Goal: Answer question/provide support: Share knowledge or assist other users

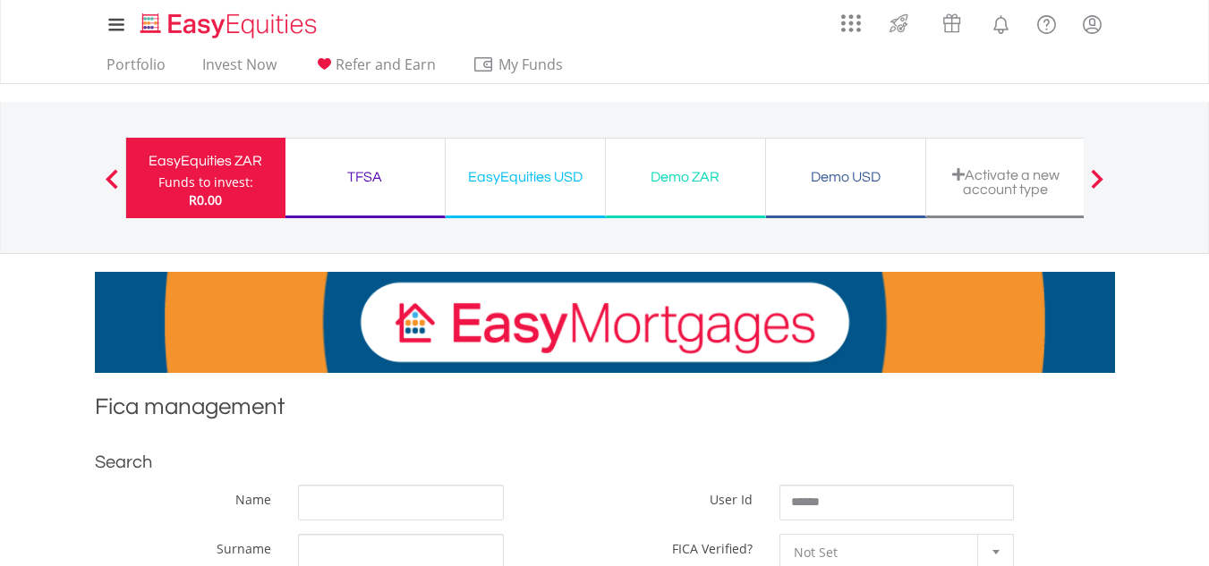
scroll to position [268, 0]
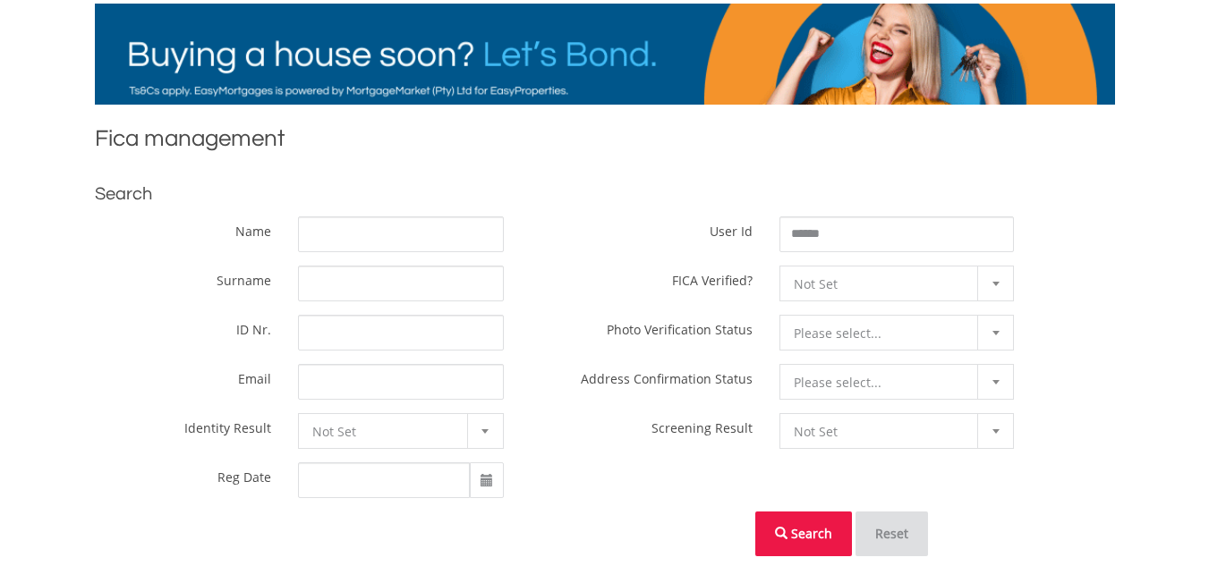
type input "******"
click at [822, 525] on button "Search" at bounding box center [803, 534] width 97 height 45
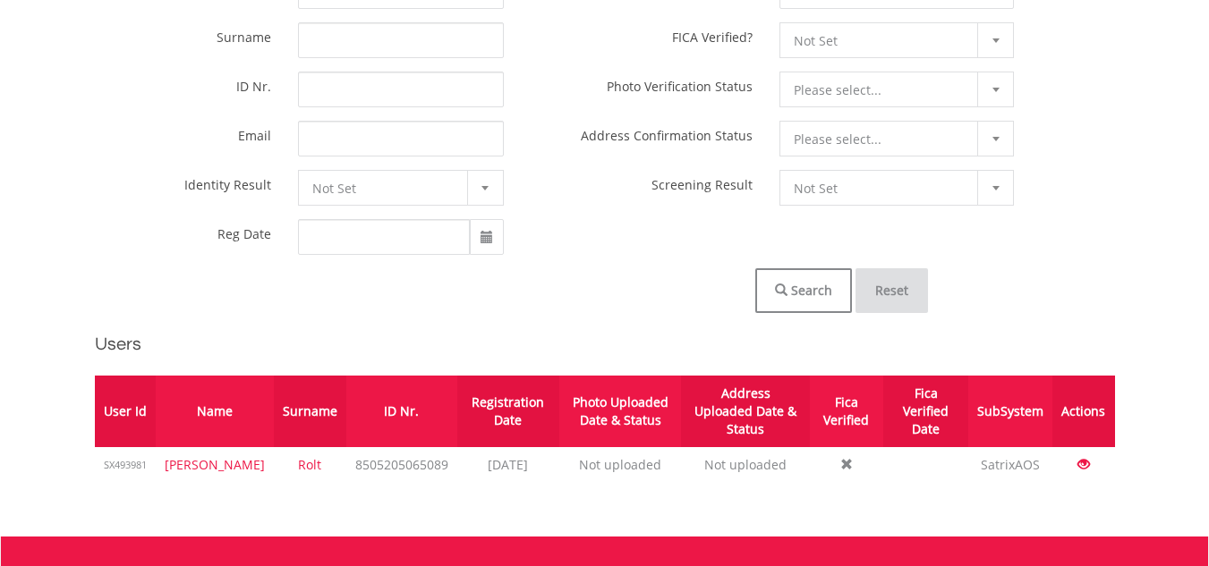
scroll to position [537, 0]
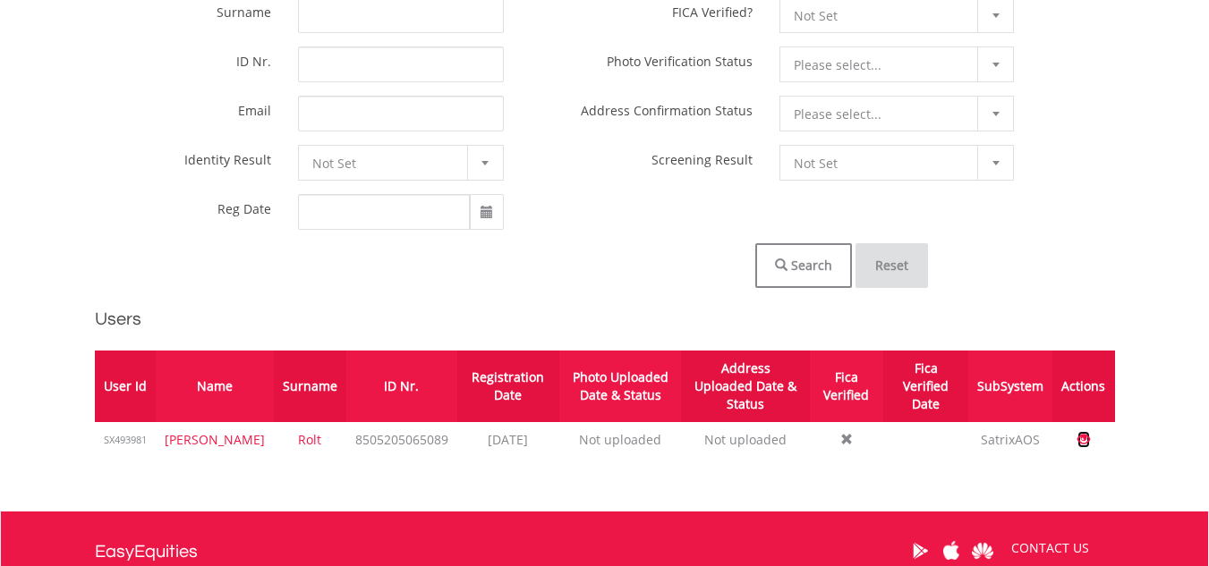
click at [1086, 433] on span at bounding box center [1083, 439] width 13 height 13
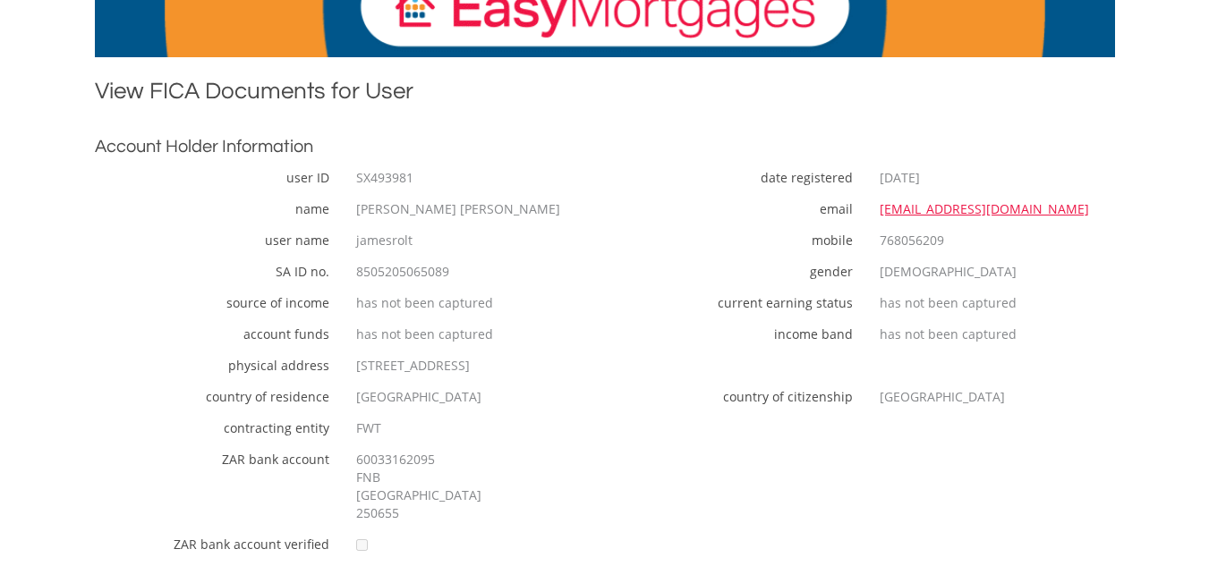
scroll to position [358, 0]
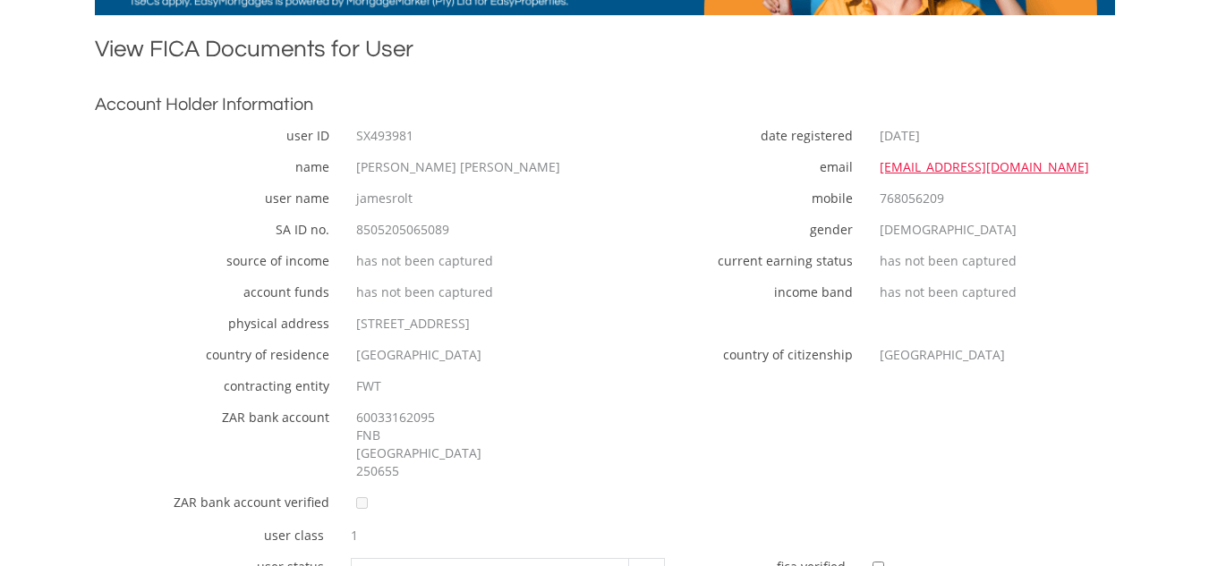
drag, startPoint x: 423, startPoint y: 134, endPoint x: 370, endPoint y: 137, distance: 52.9
click at [370, 137] on div "SX493981" at bounding box center [467, 136] width 249 height 18
copy div "493981"
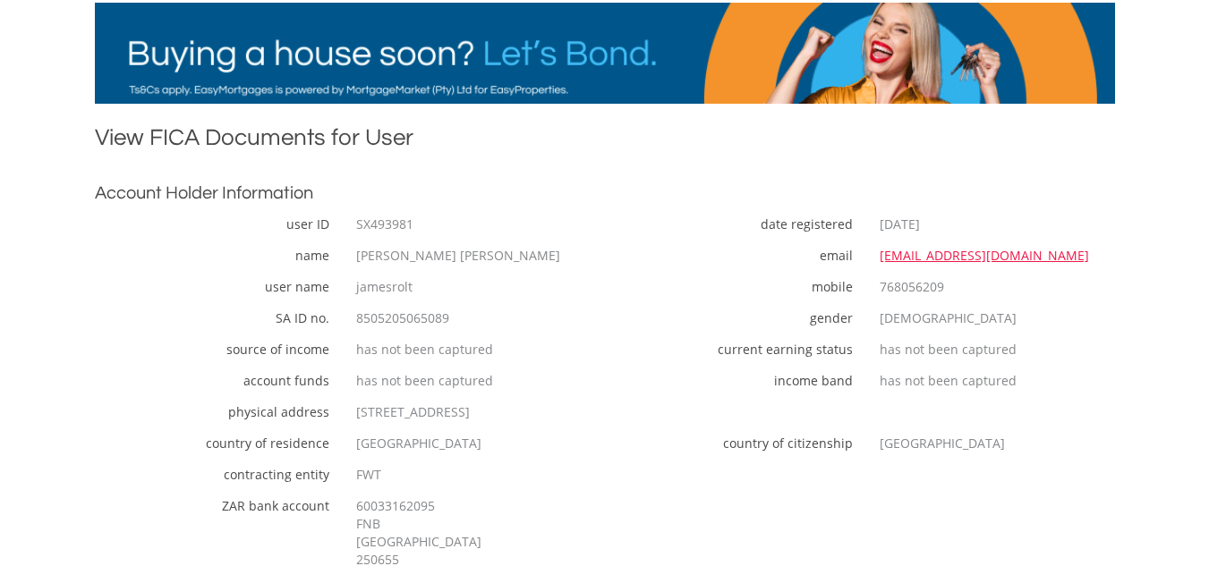
scroll to position [268, 0]
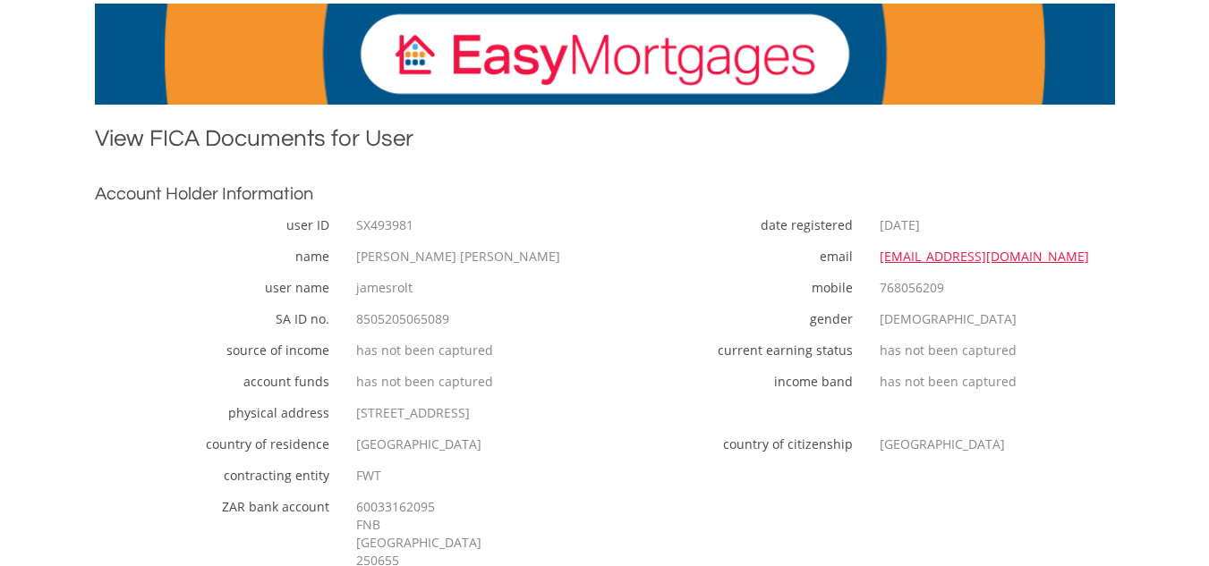
copy div "493981"
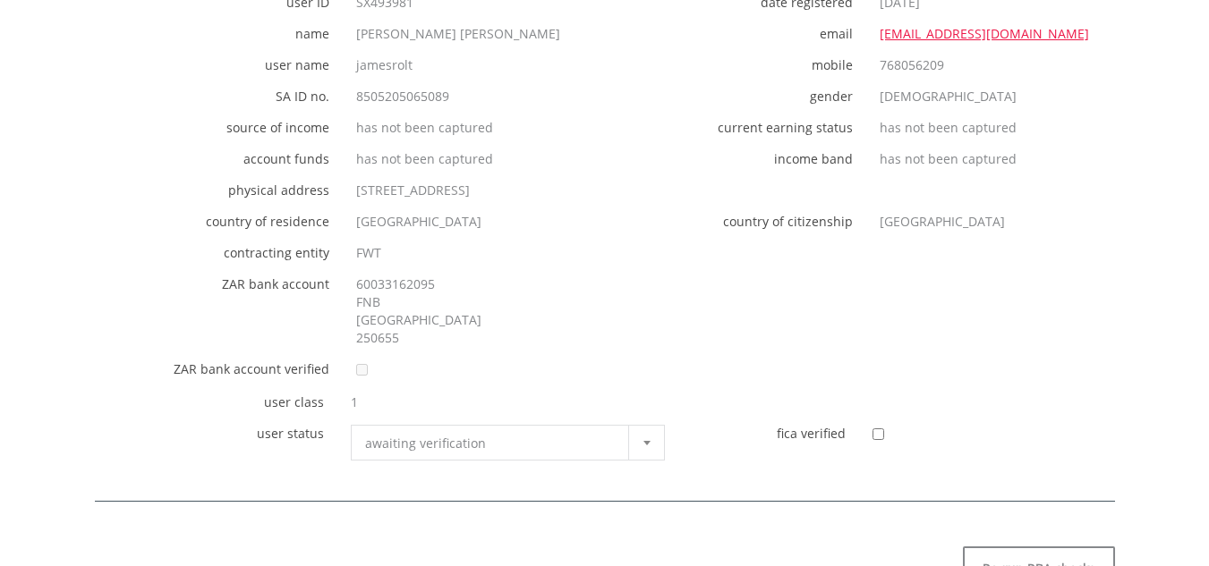
scroll to position [447, 0]
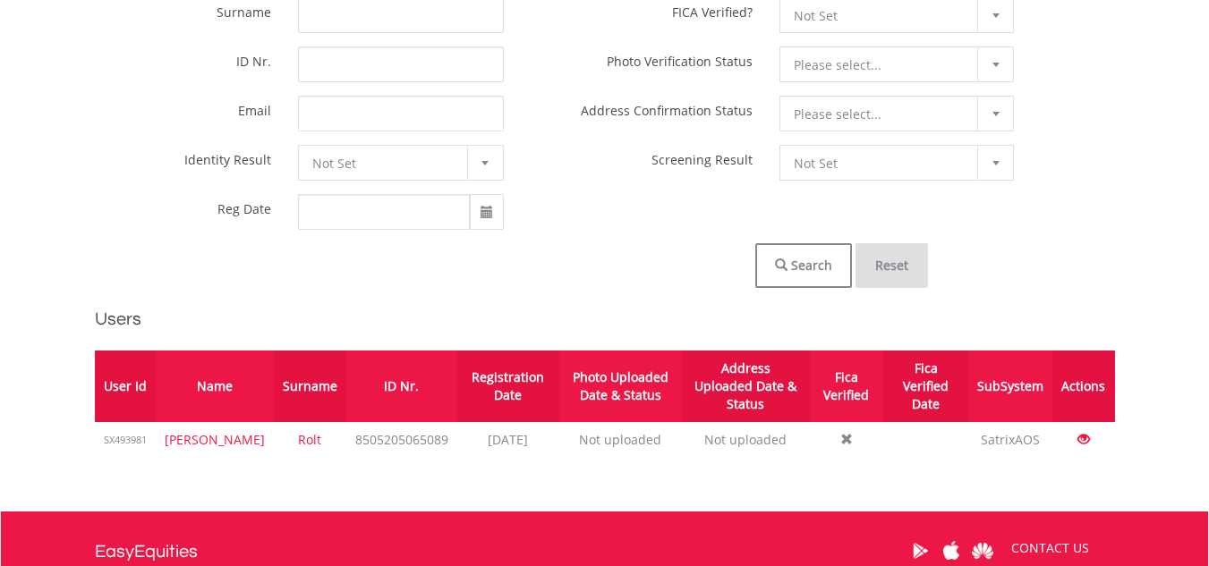
click at [888, 256] on button "Reset" at bounding box center [891, 265] width 72 height 45
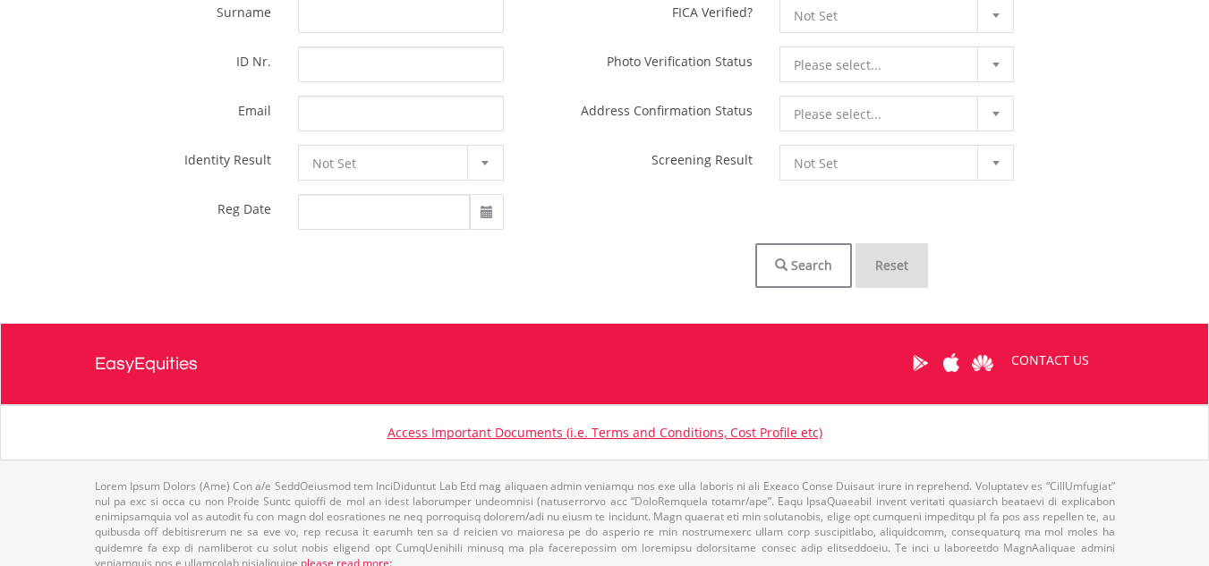
scroll to position [358, 0]
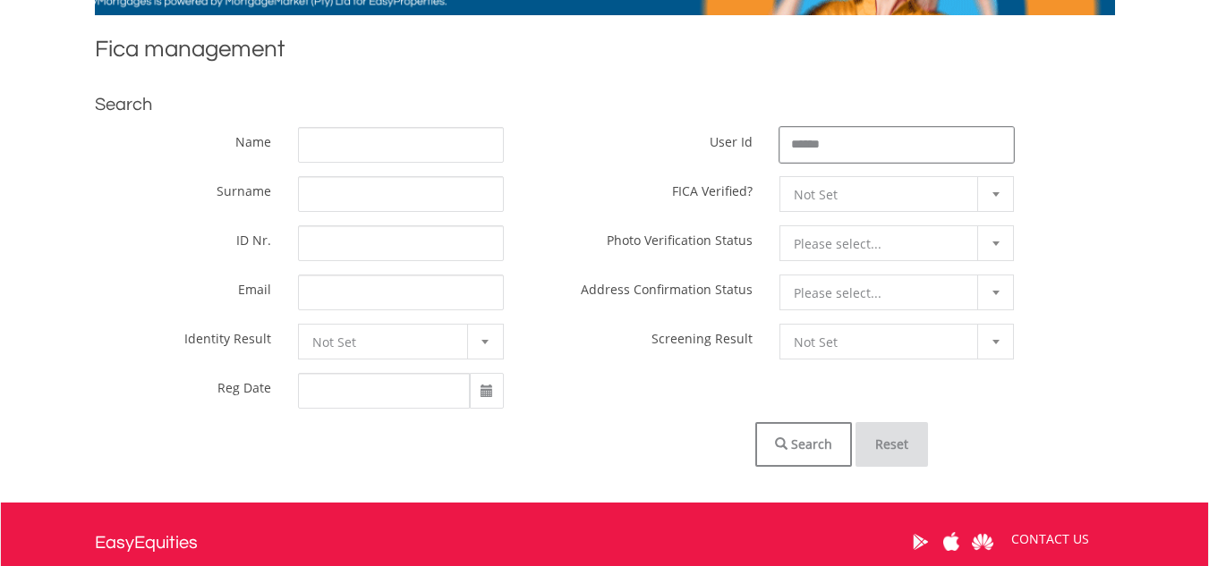
click at [854, 150] on input "******" at bounding box center [896, 145] width 235 height 36
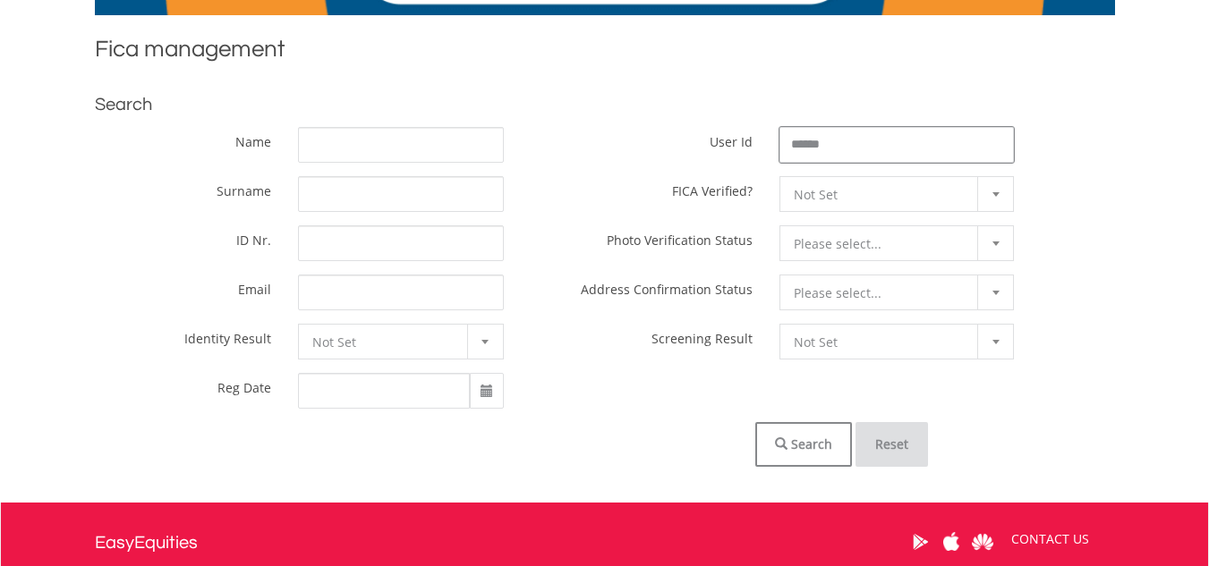
paste input "*"
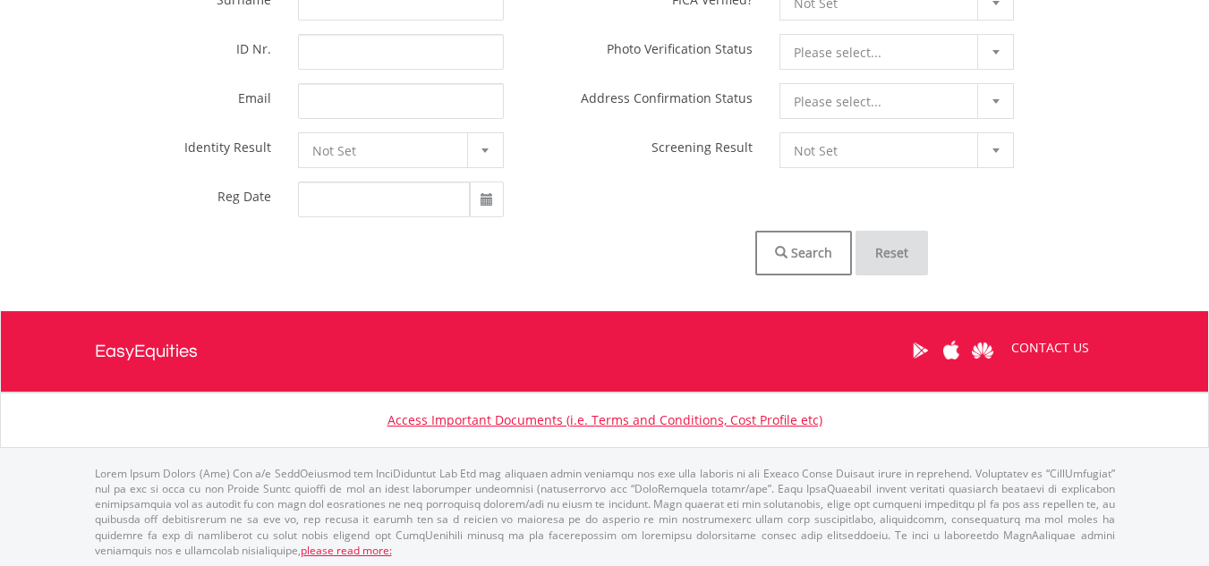
scroll to position [553, 0]
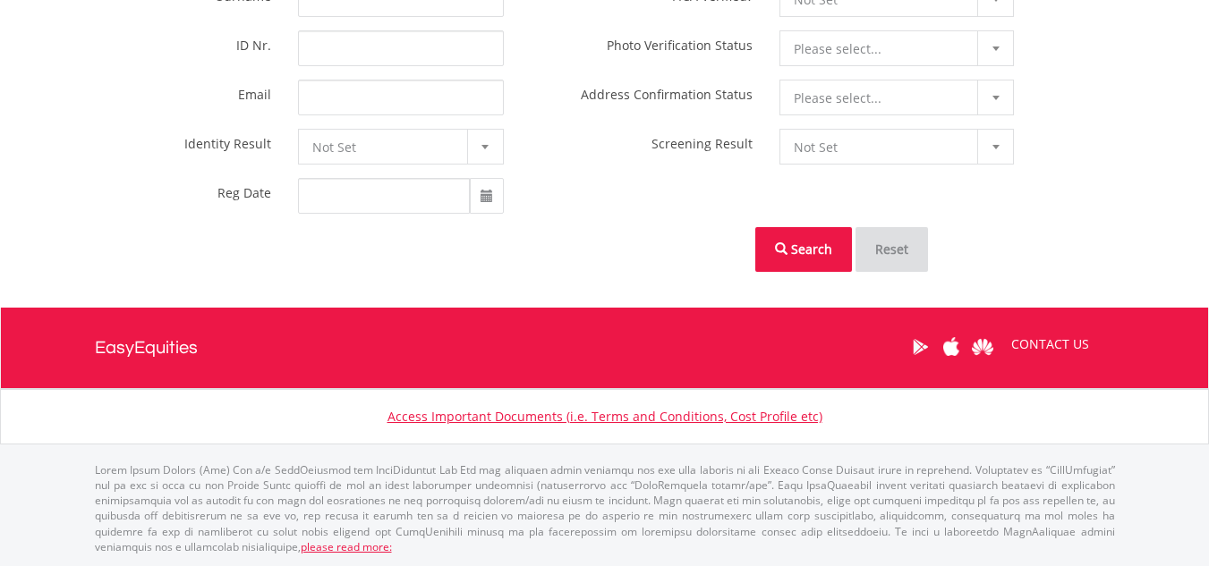
type input "*******"
click at [808, 251] on button "Search" at bounding box center [803, 249] width 97 height 45
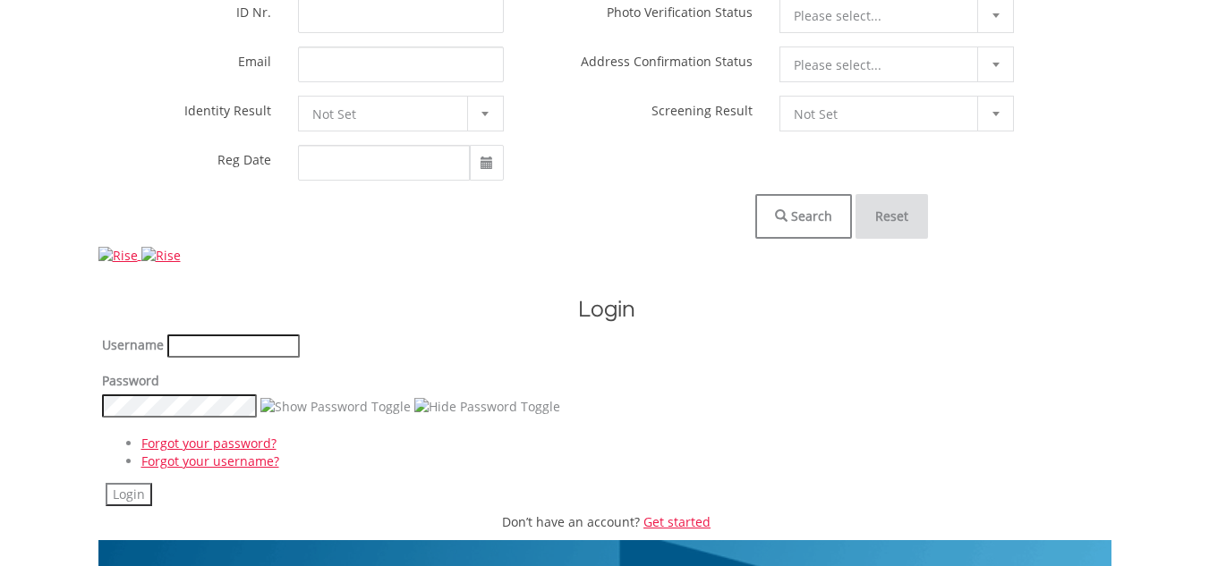
scroll to position [642, 0]
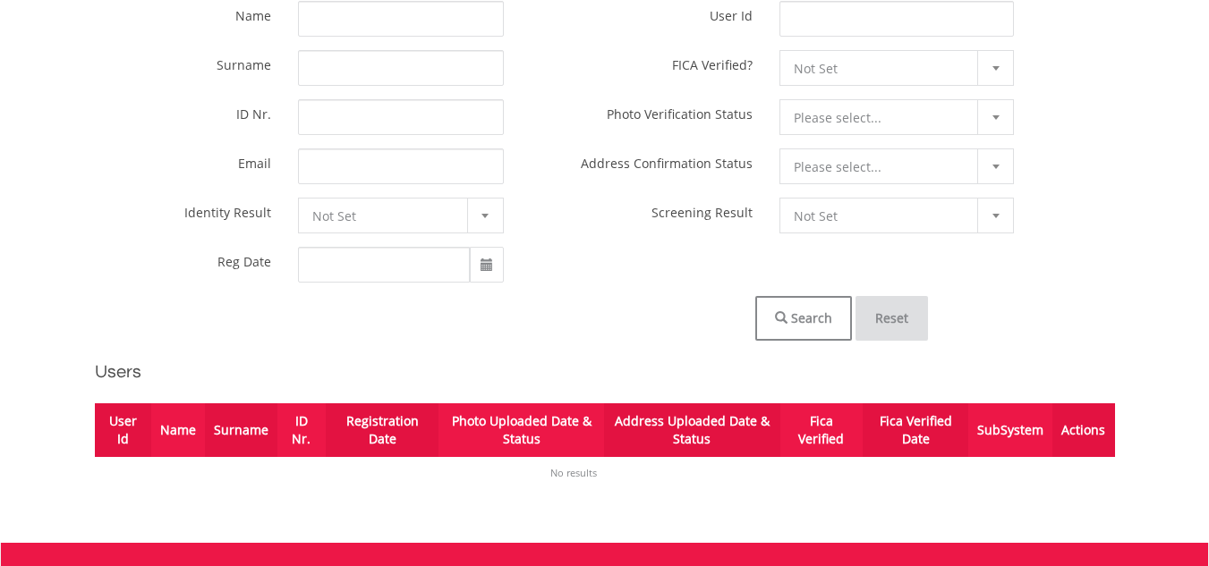
scroll to position [450, 0]
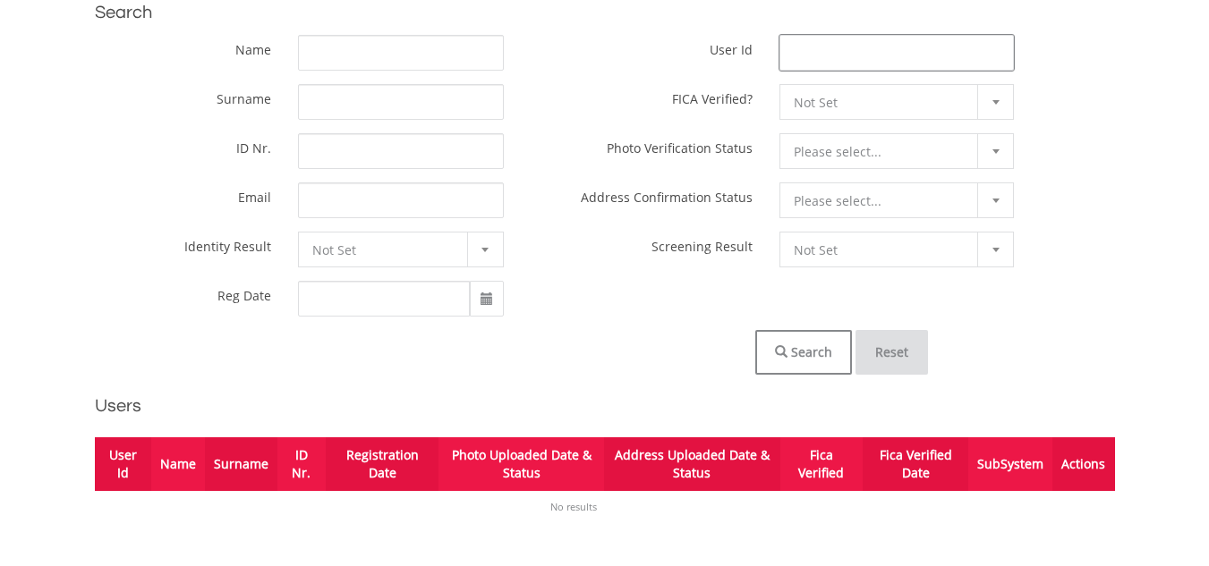
paste input "*******"
type input "*******"
click at [820, 377] on div "Fica management Search Name Surname ID Nr. Email Identity Result ******* **** *…" at bounding box center [604, 241] width 1047 height 600
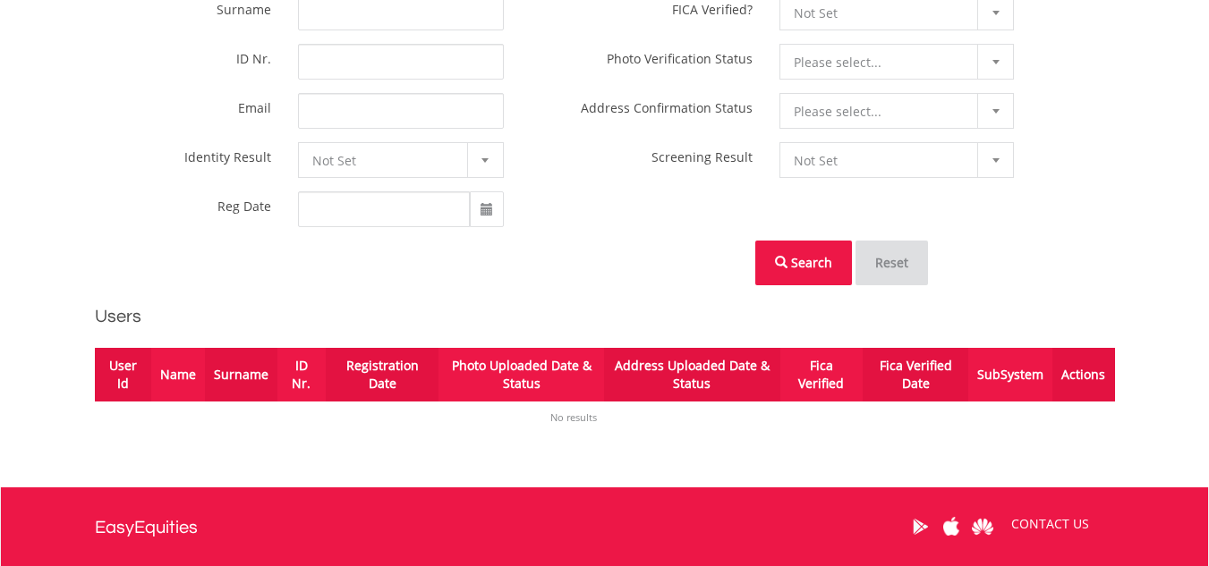
click at [828, 260] on button "Search" at bounding box center [803, 263] width 97 height 45
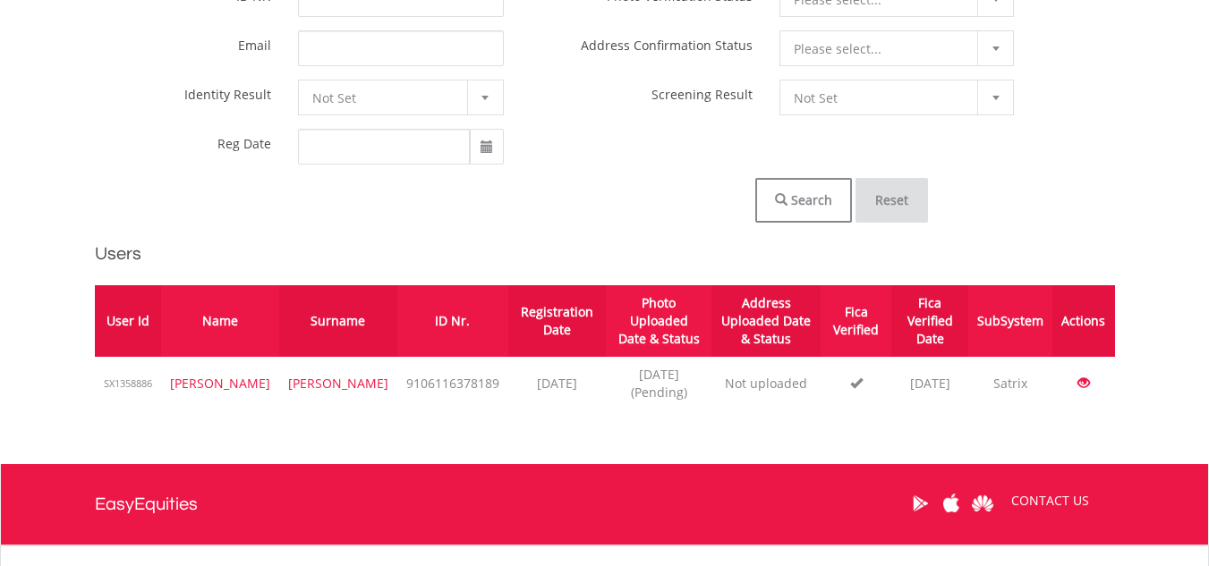
scroll to position [562, 0]
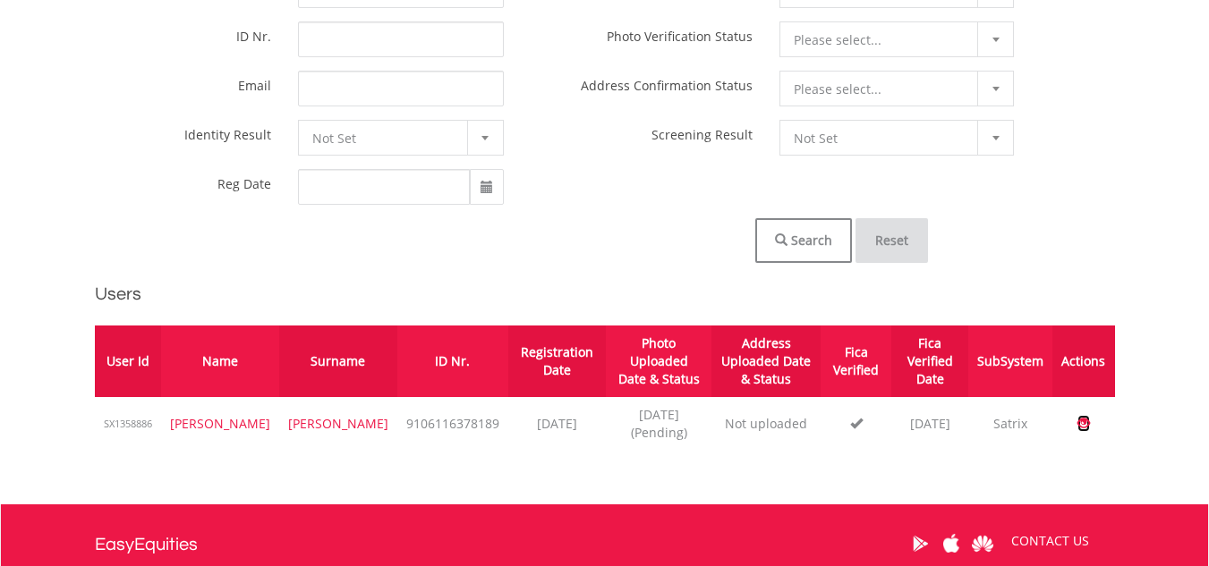
click at [1085, 417] on span at bounding box center [1083, 423] width 13 height 13
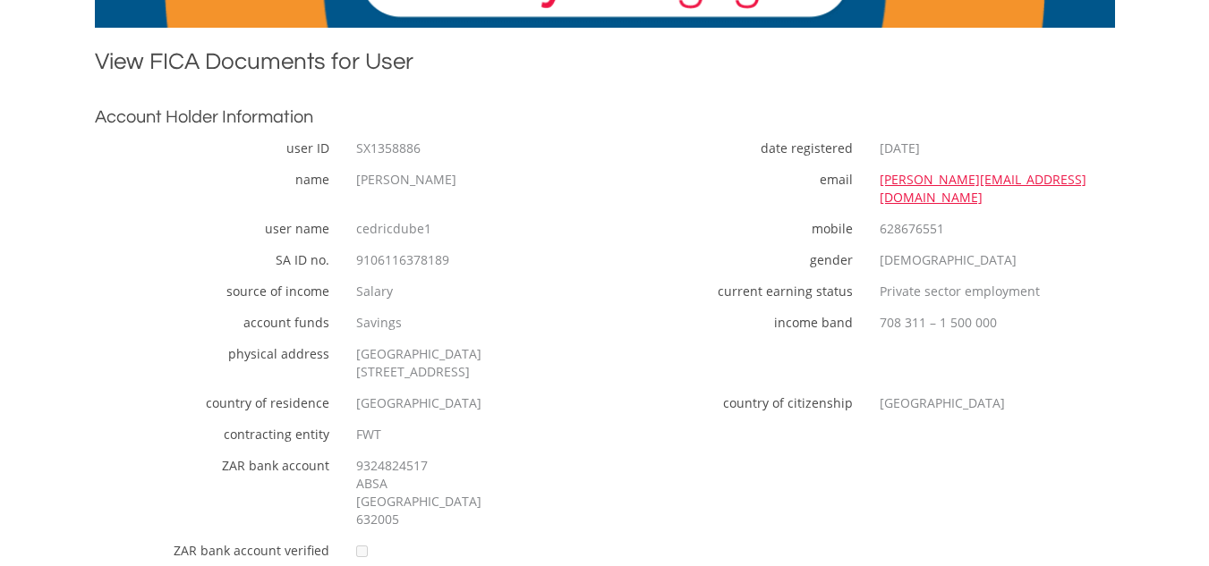
scroll to position [447, 0]
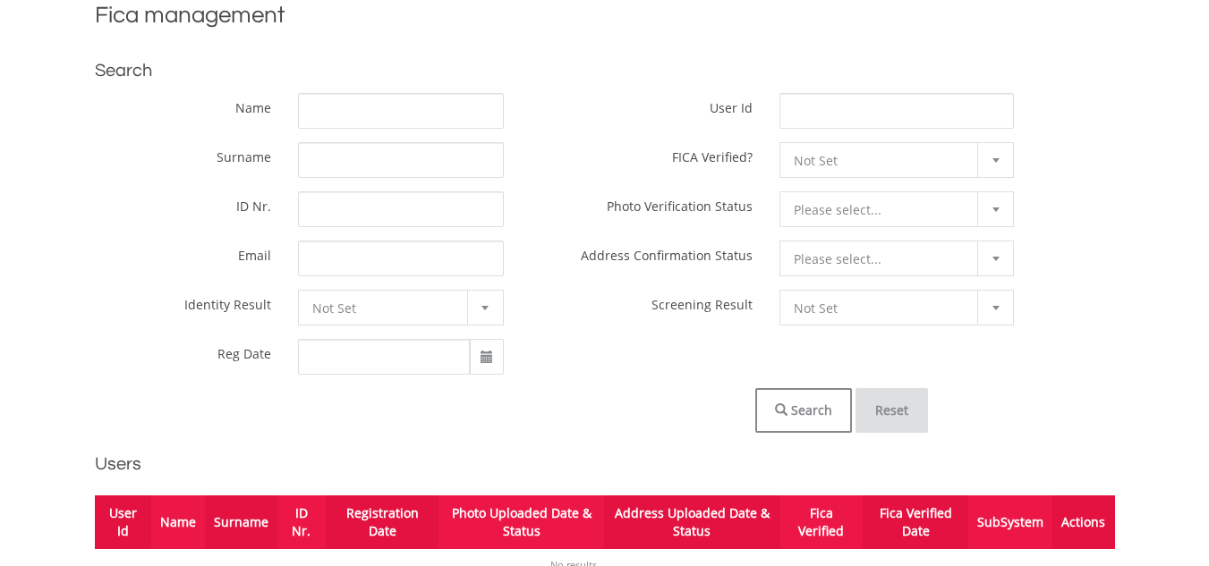
scroll to position [271, 0]
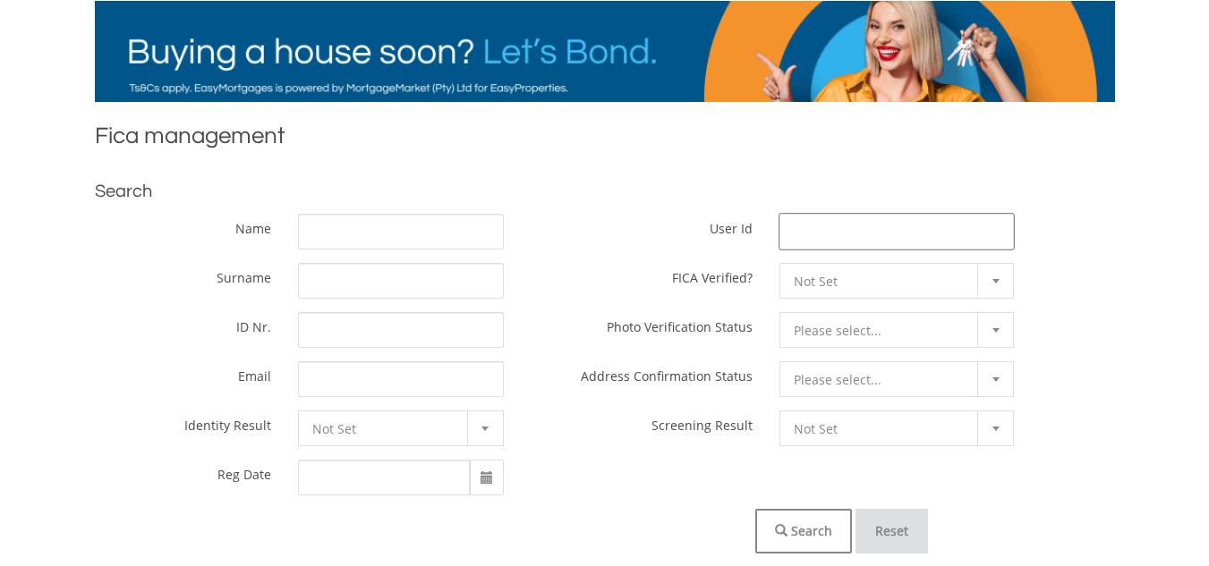
paste input "*******"
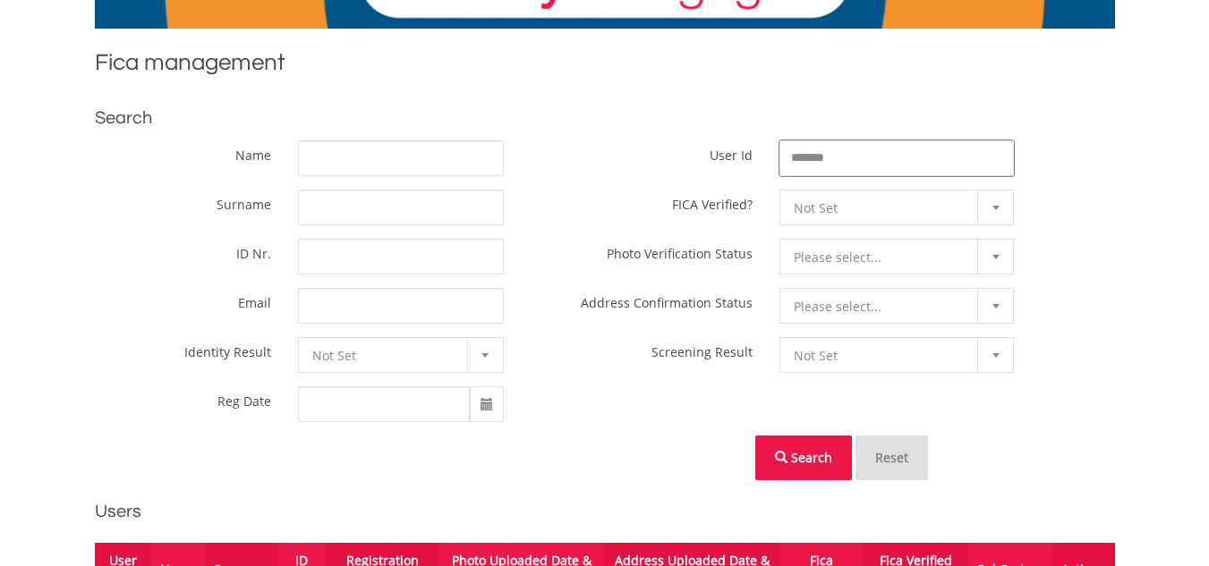
scroll to position [450, 0]
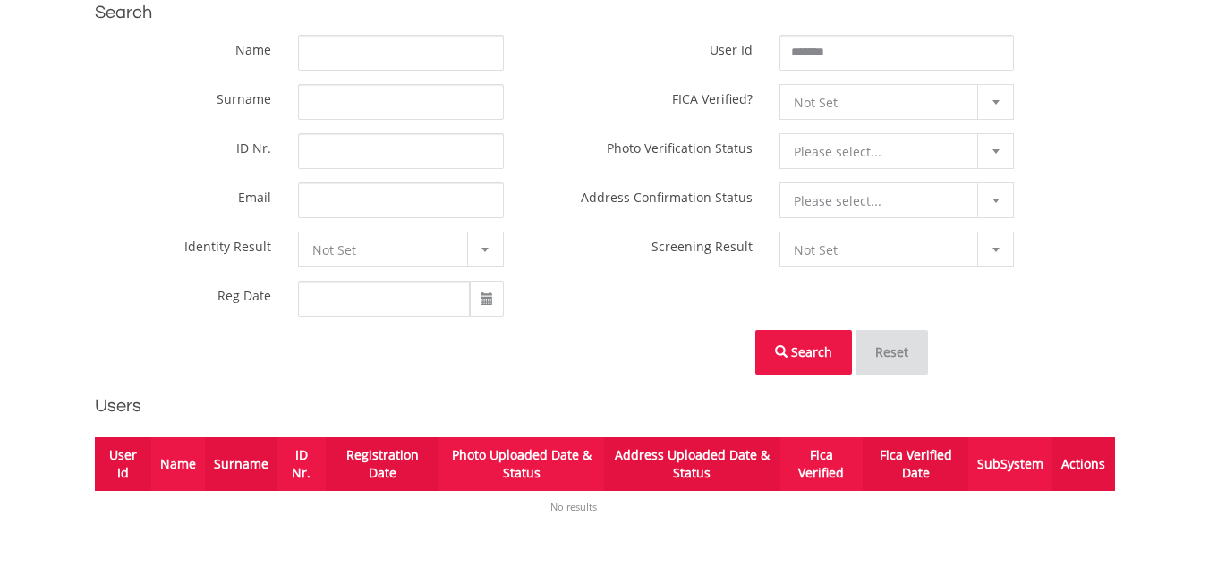
click at [814, 360] on button "Search" at bounding box center [803, 352] width 97 height 45
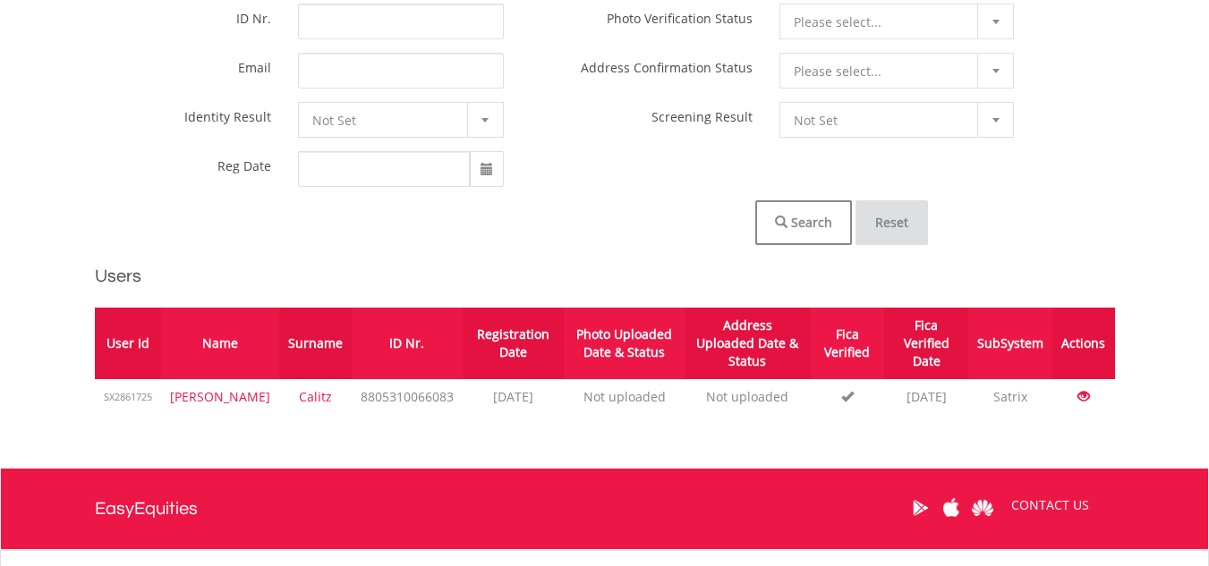
scroll to position [540, 0]
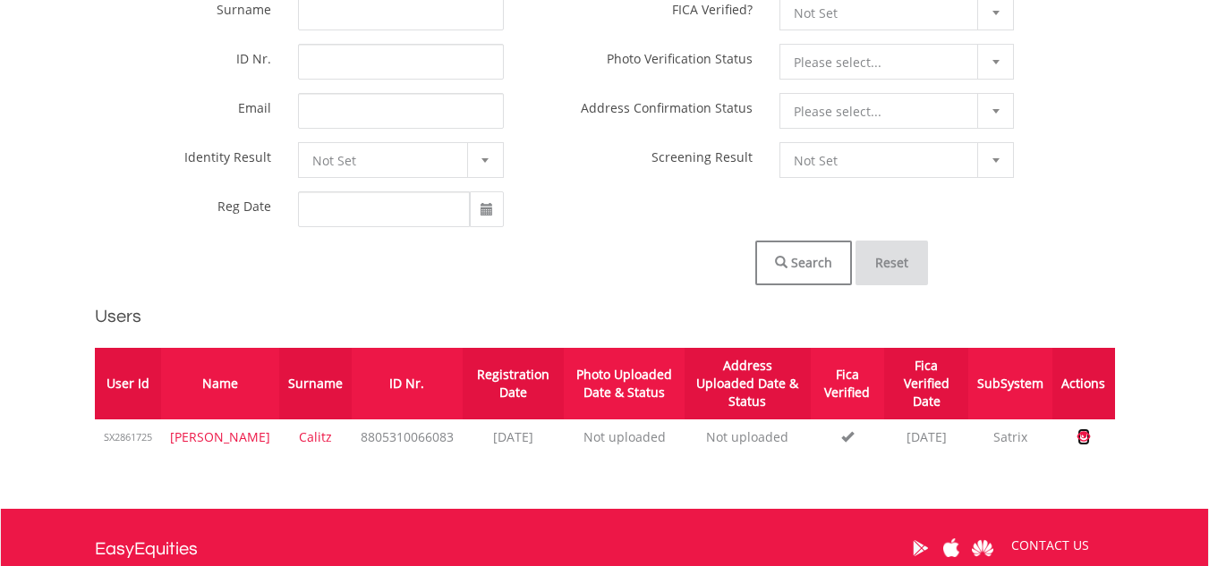
click at [1083, 430] on span at bounding box center [1083, 436] width 13 height 13
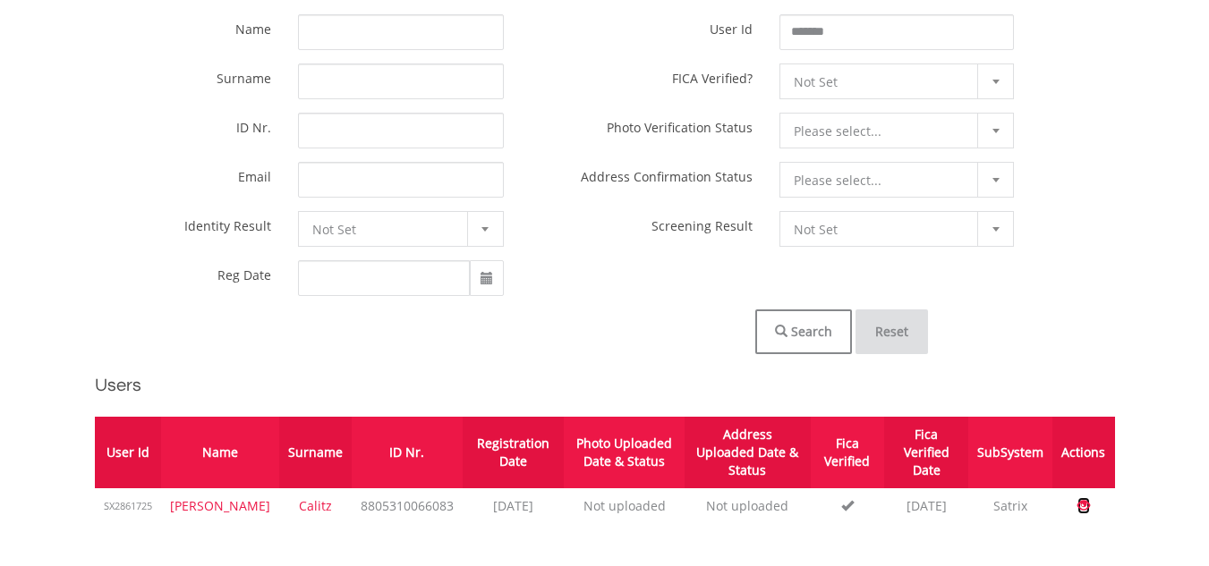
scroll to position [361, 0]
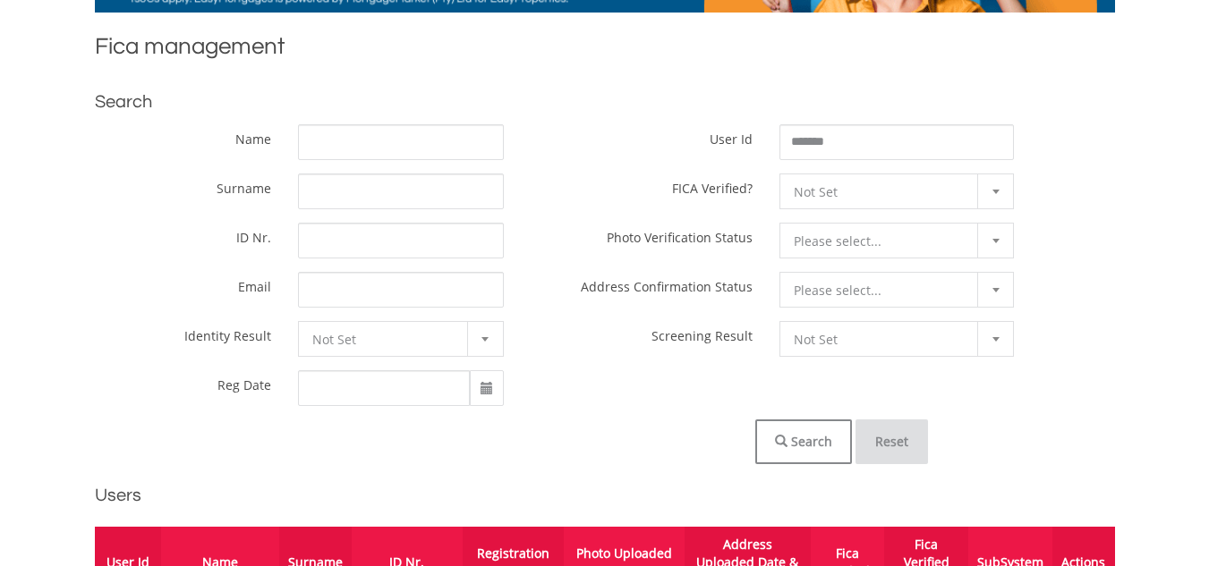
click at [878, 446] on button "Reset" at bounding box center [891, 442] width 72 height 45
click at [880, 445] on button "Reset" at bounding box center [891, 442] width 72 height 45
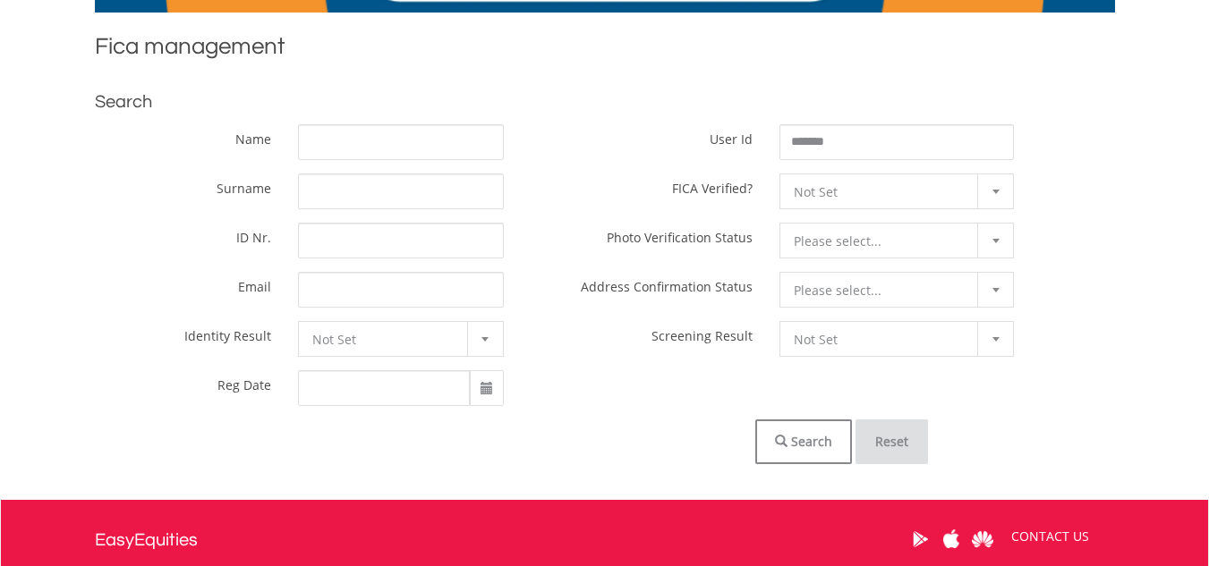
drag, startPoint x: 882, startPoint y: 444, endPoint x: 888, endPoint y: 369, distance: 75.4
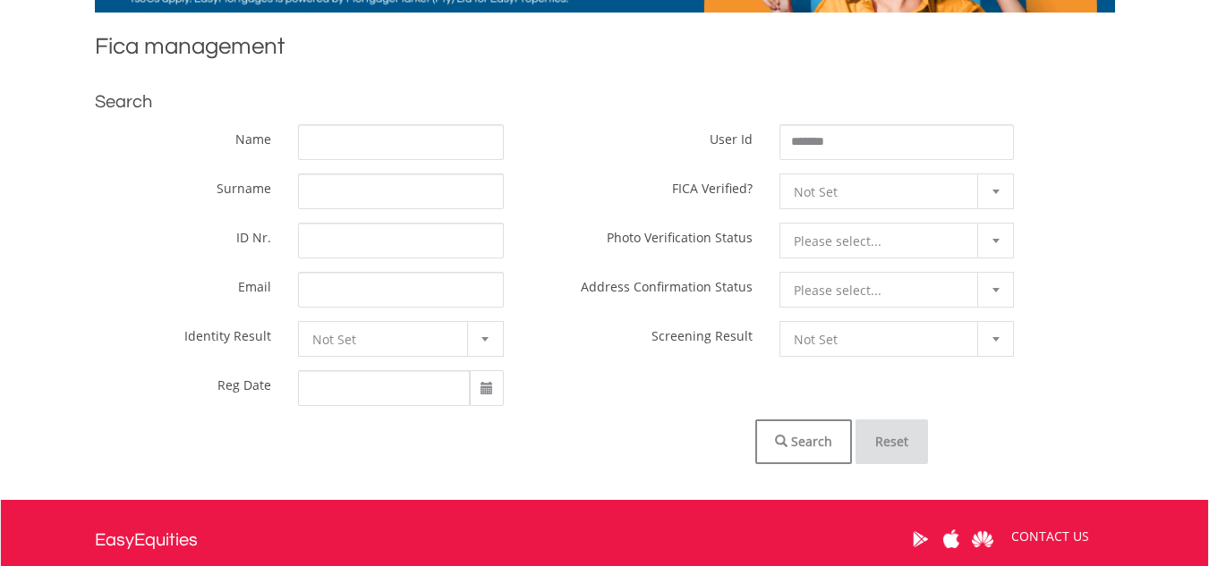
click at [882, 440] on button "Reset" at bounding box center [891, 442] width 72 height 45
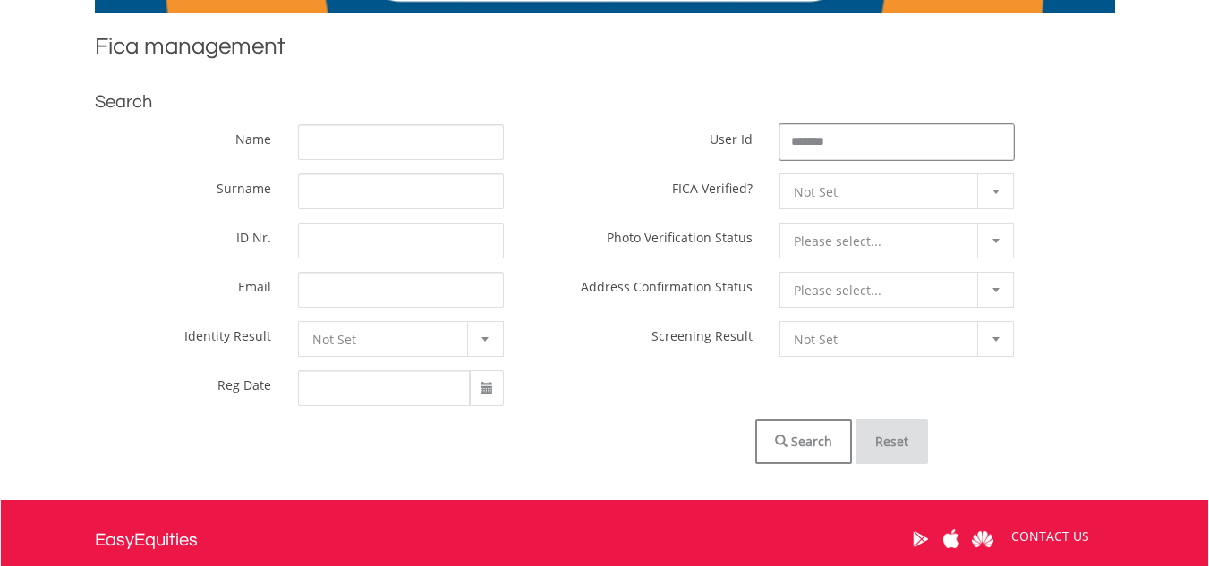
paste input "text"
click at [823, 434] on button "Search" at bounding box center [803, 442] width 97 height 45
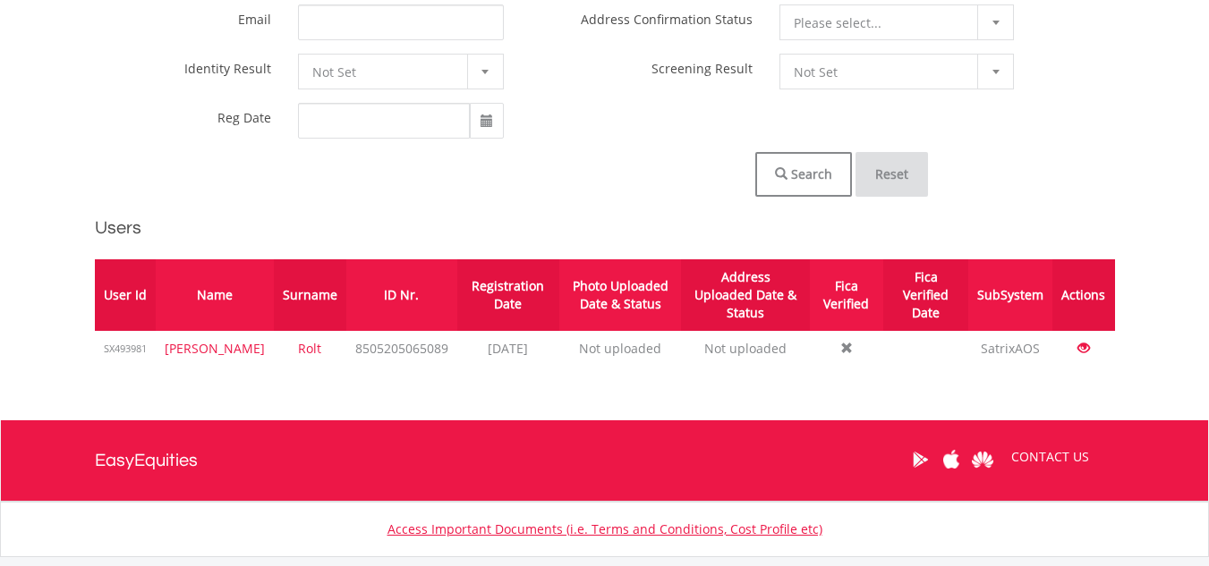
scroll to position [629, 0]
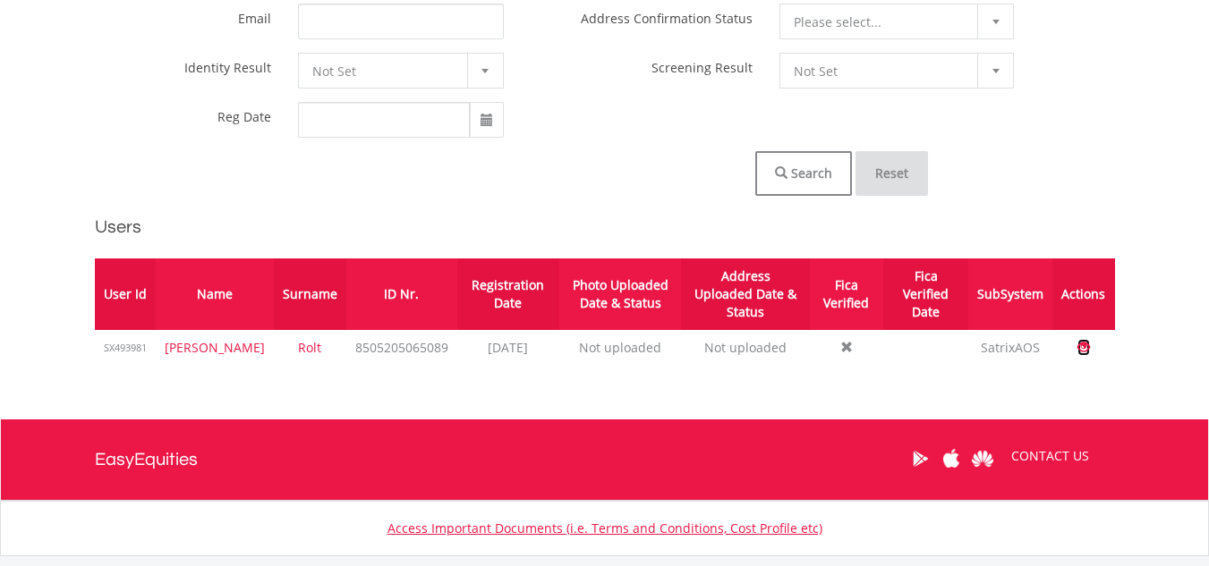
click at [1086, 341] on span at bounding box center [1083, 347] width 13 height 13
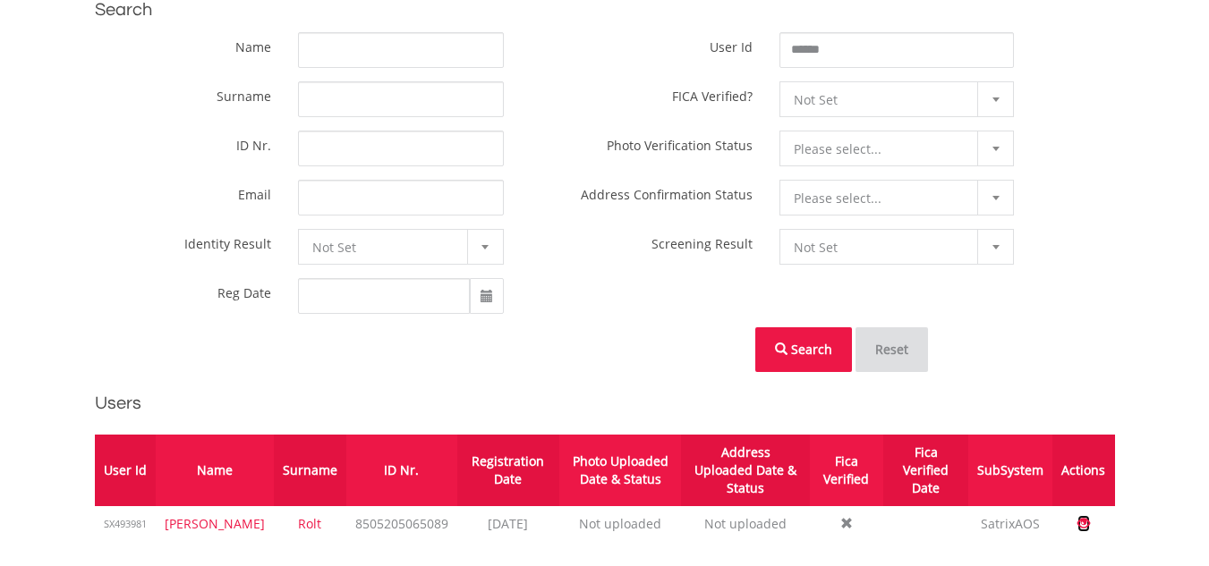
scroll to position [450, 0]
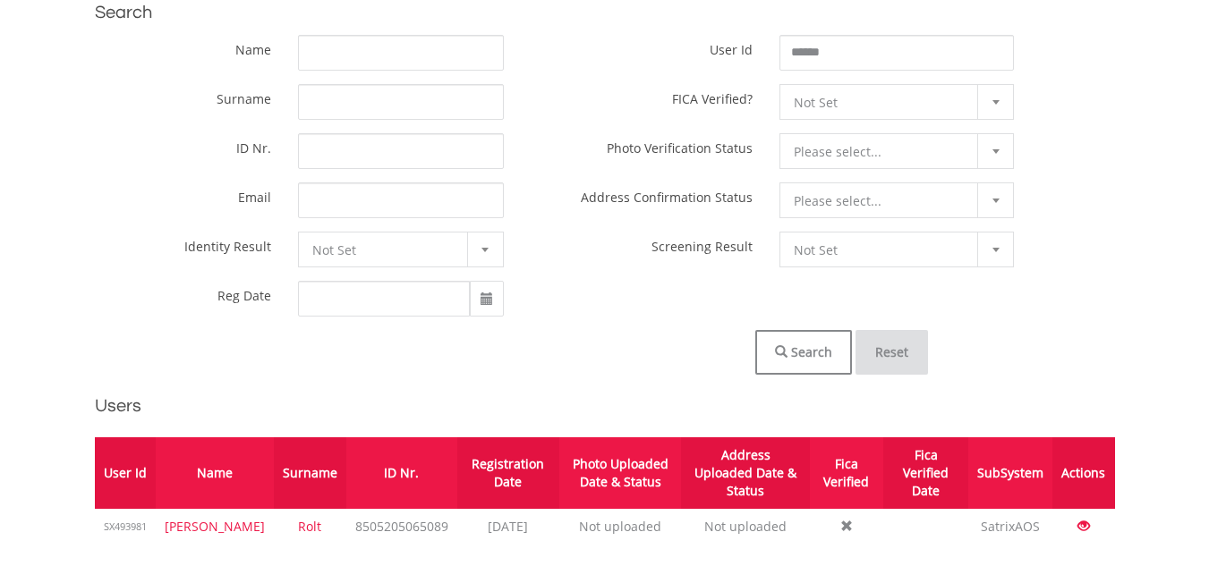
click at [905, 356] on button "Reset" at bounding box center [891, 352] width 72 height 45
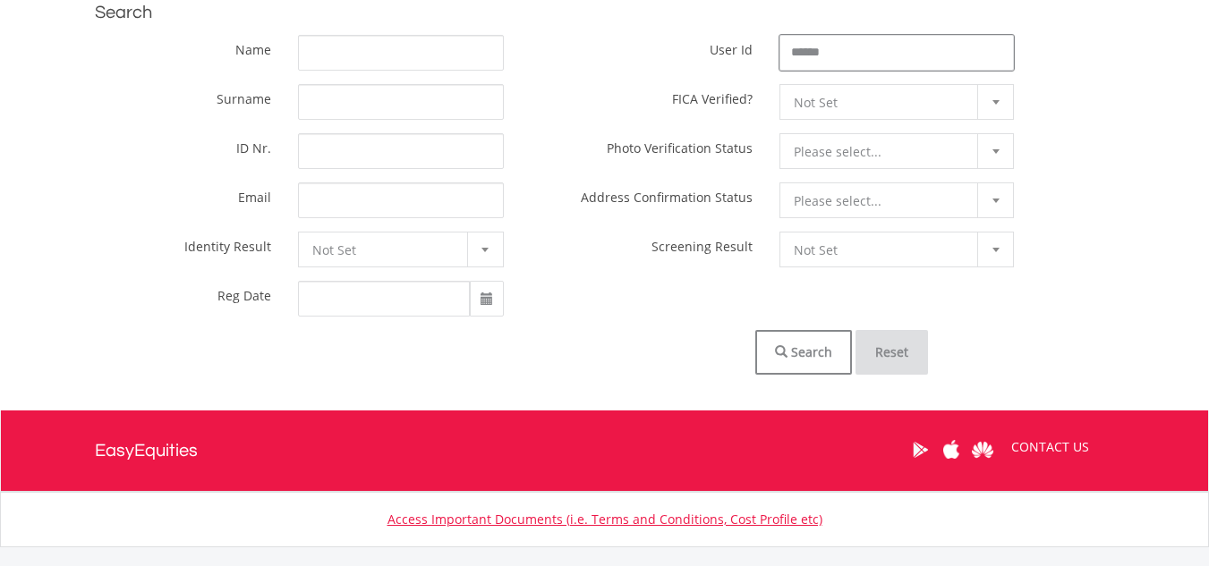
paste input "*"
click at [811, 350] on button "Search" at bounding box center [803, 352] width 97 height 45
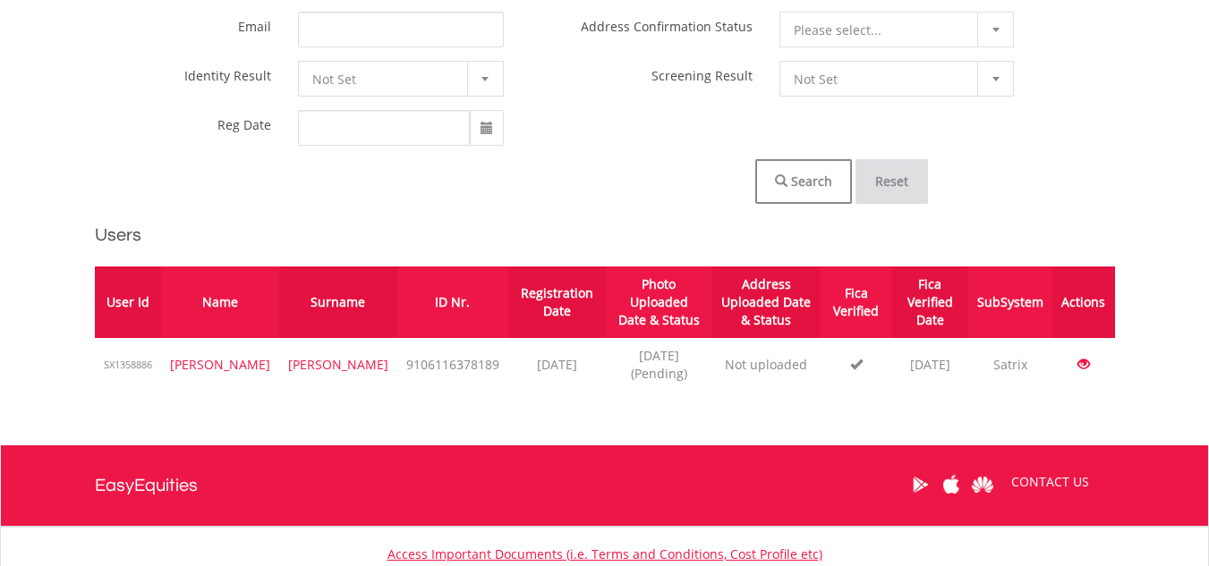
scroll to position [629, 0]
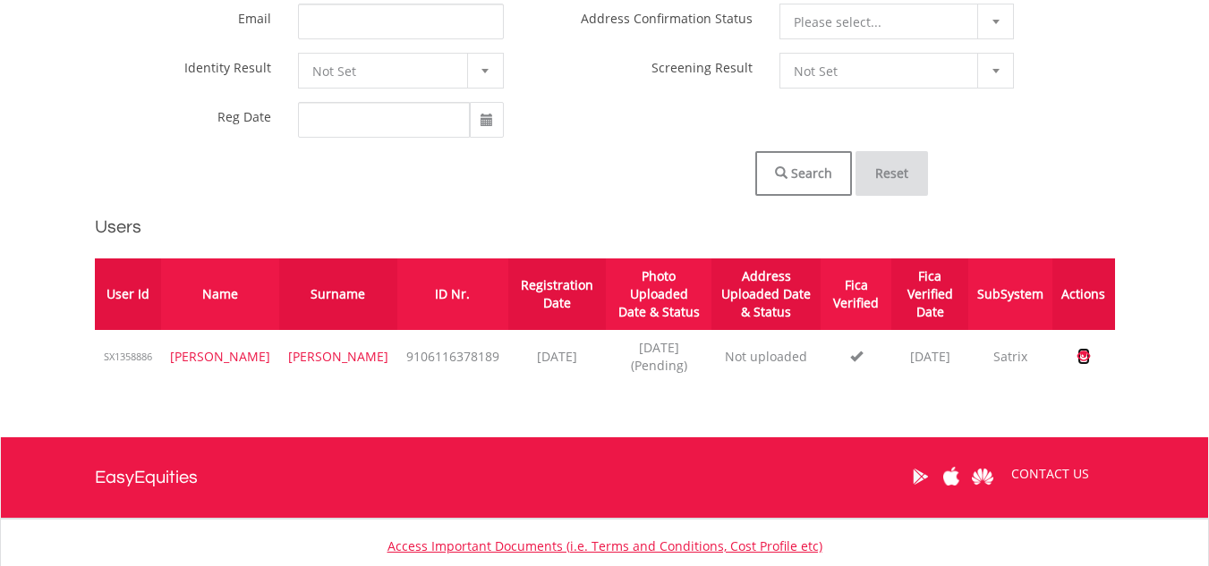
click at [1084, 350] on span at bounding box center [1083, 356] width 13 height 13
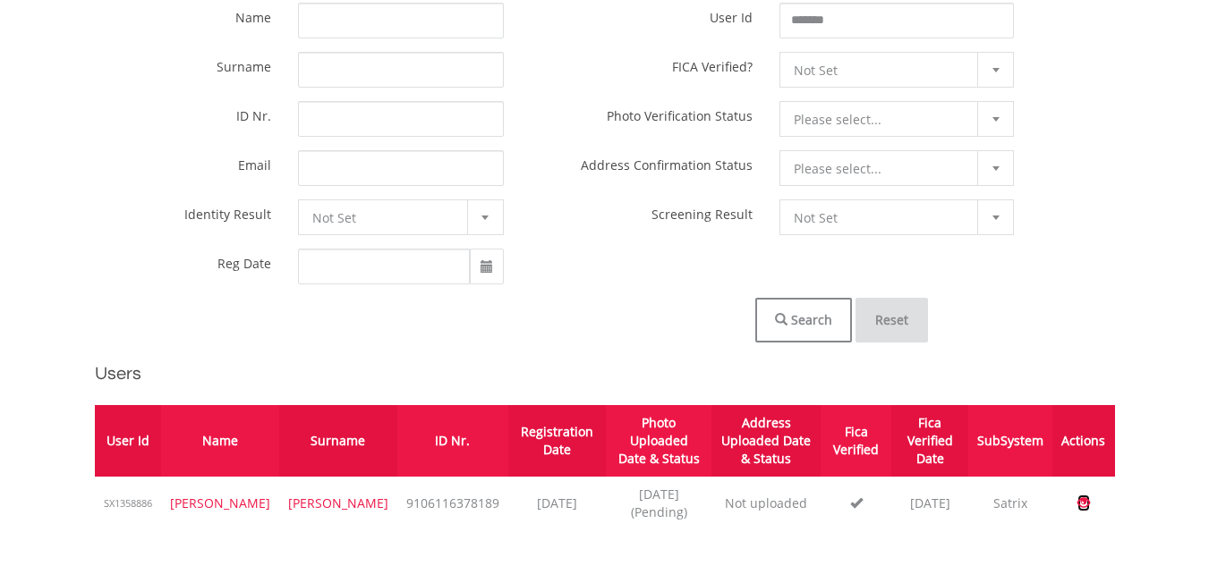
scroll to position [540, 0]
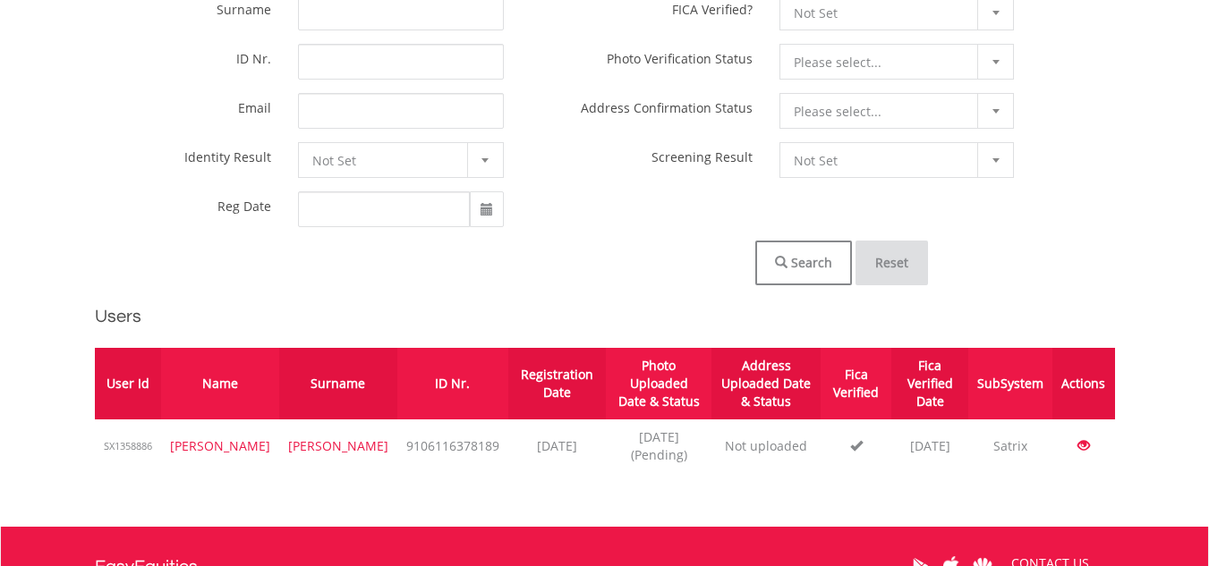
click at [896, 261] on button "Reset" at bounding box center [891, 263] width 72 height 45
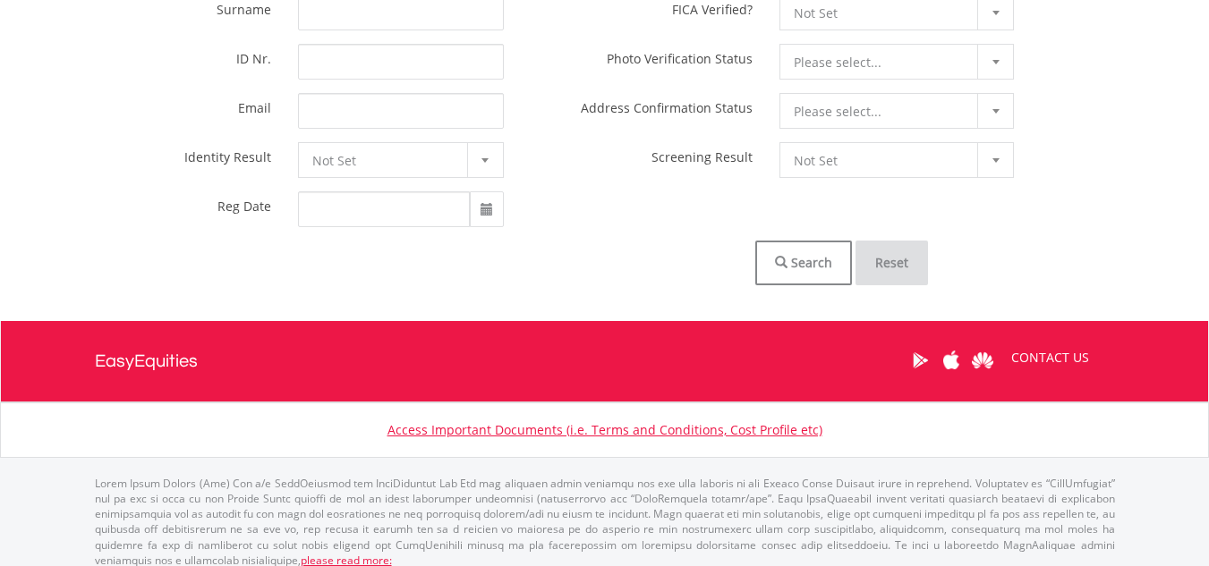
click at [898, 262] on button "Reset" at bounding box center [891, 263] width 72 height 45
click at [900, 265] on button "Reset" at bounding box center [891, 263] width 72 height 45
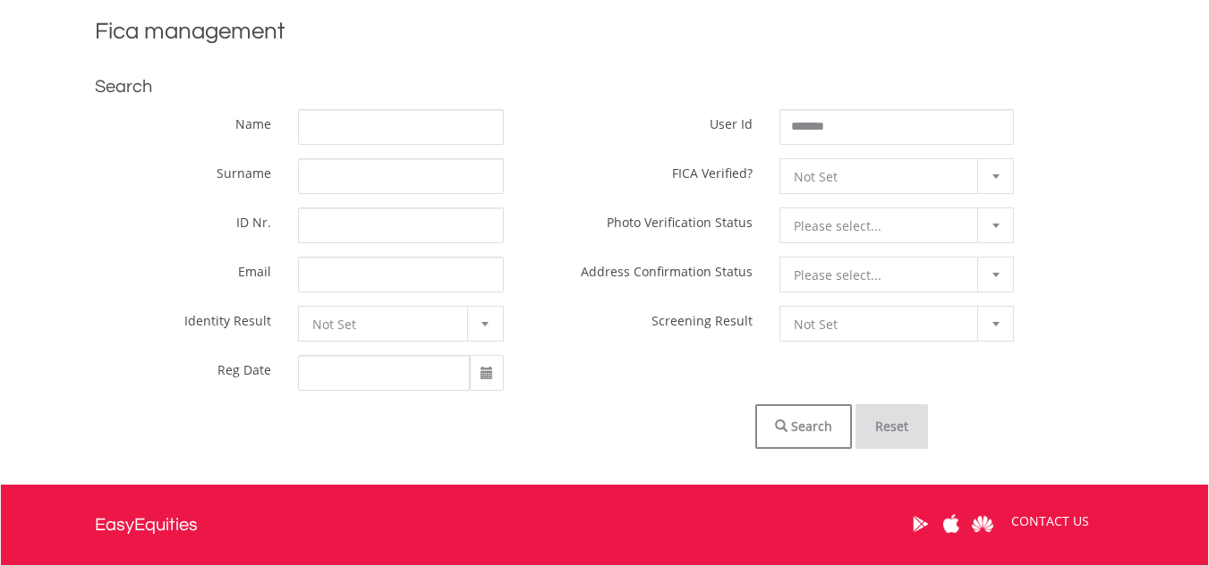
scroll to position [361, 0]
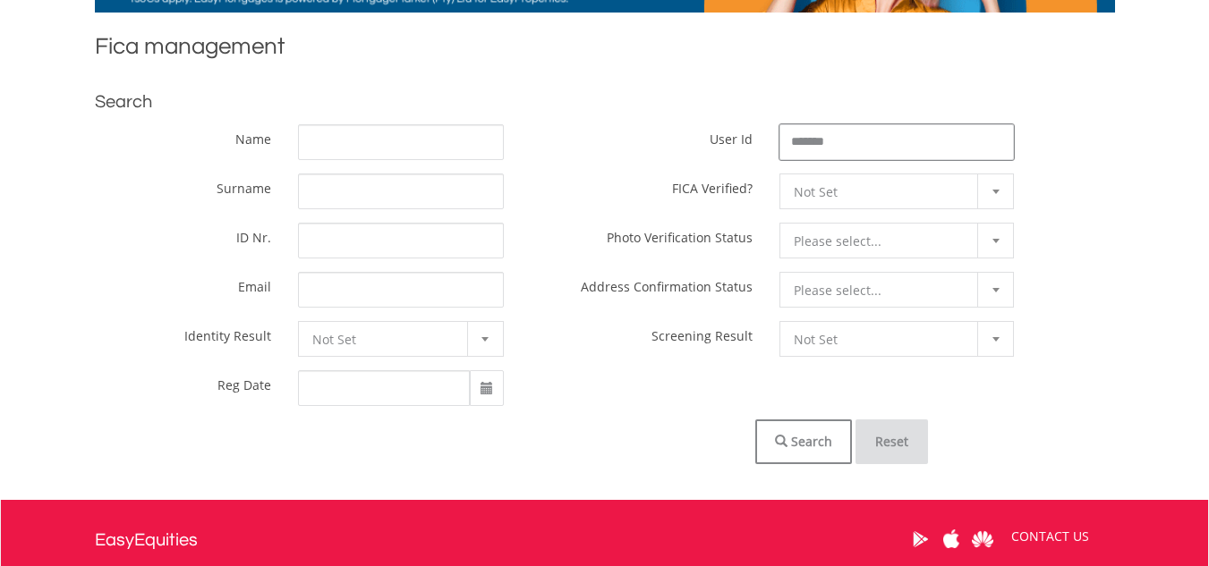
paste input "text"
type input "*******"
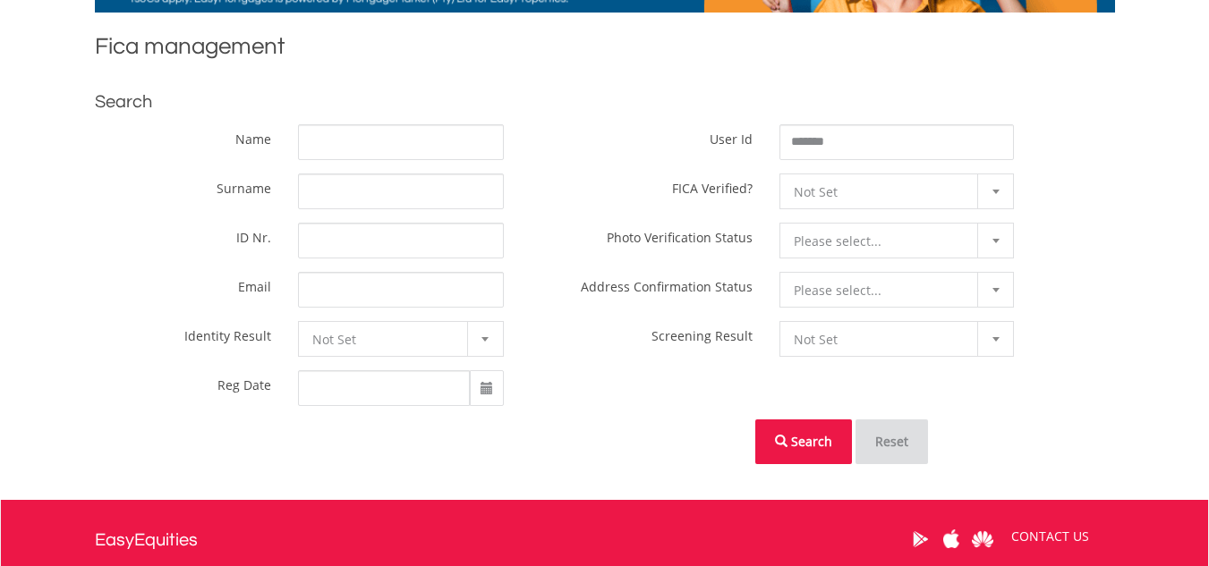
click at [826, 433] on button "Search" at bounding box center [803, 442] width 97 height 45
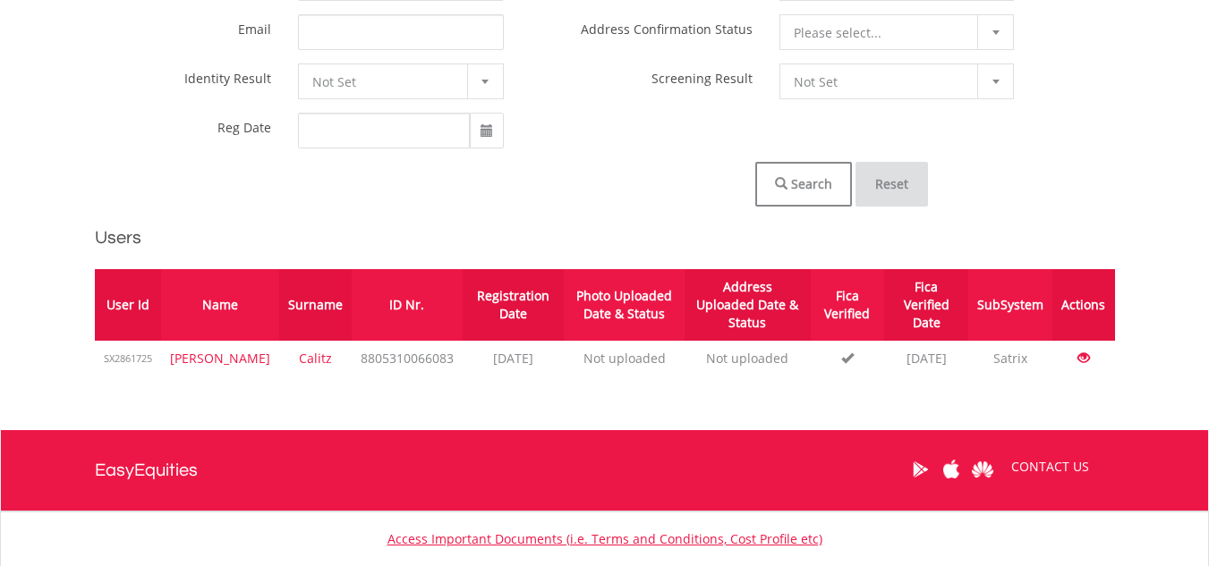
scroll to position [633, 0]
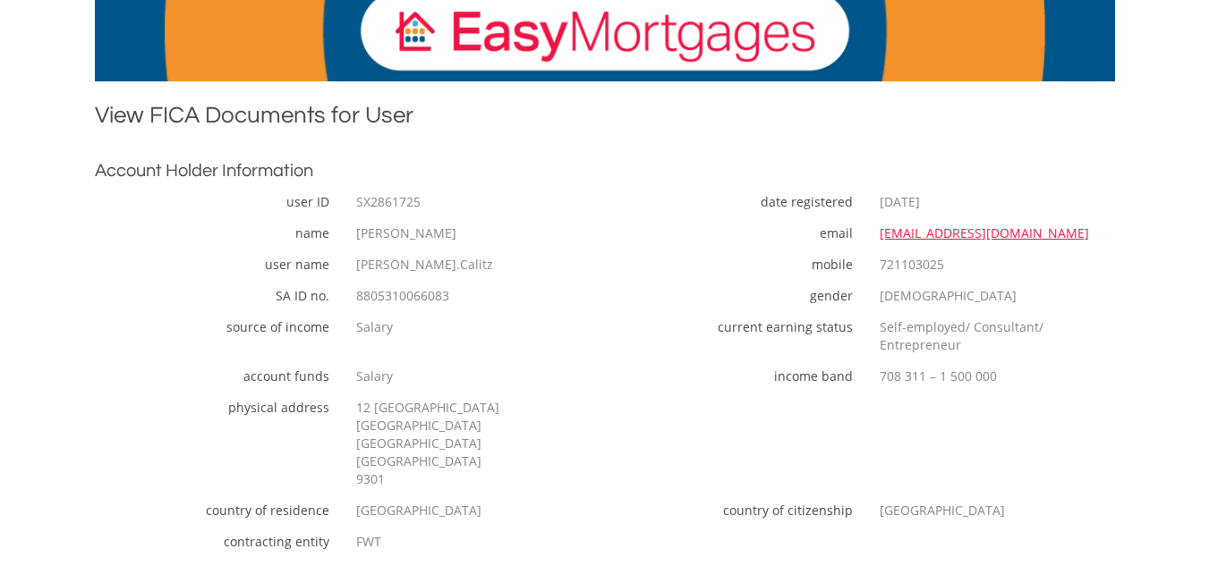
scroll to position [358, 0]
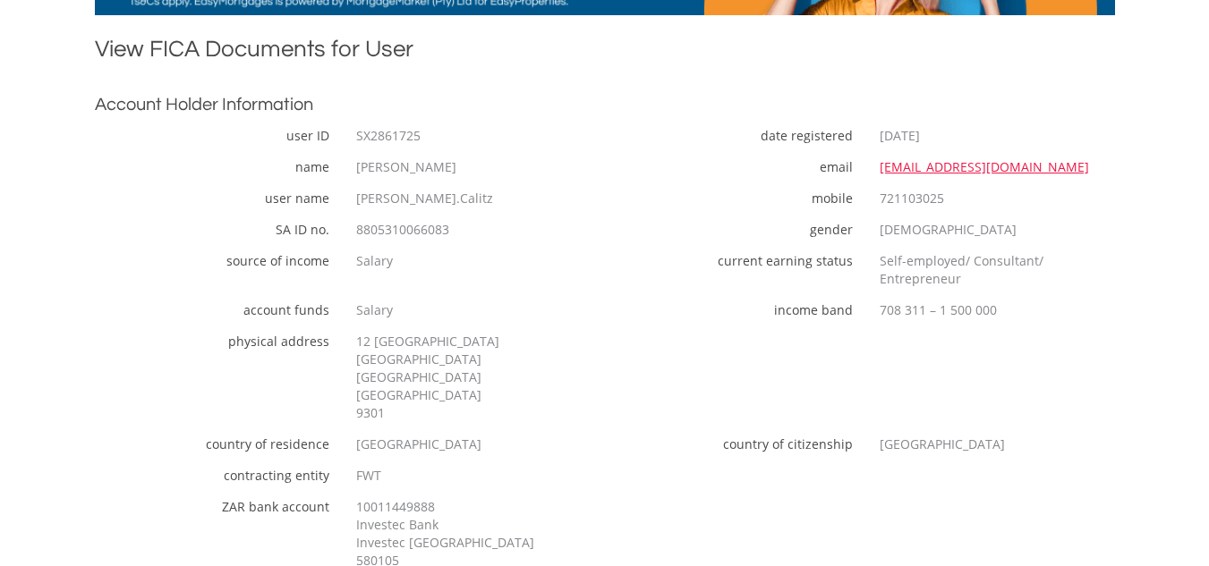
drag, startPoint x: 954, startPoint y: 200, endPoint x: 871, endPoint y: 199, distance: 82.3
click at [871, 199] on div "721103025" at bounding box center [990, 199] width 249 height 18
copy div "721103025"
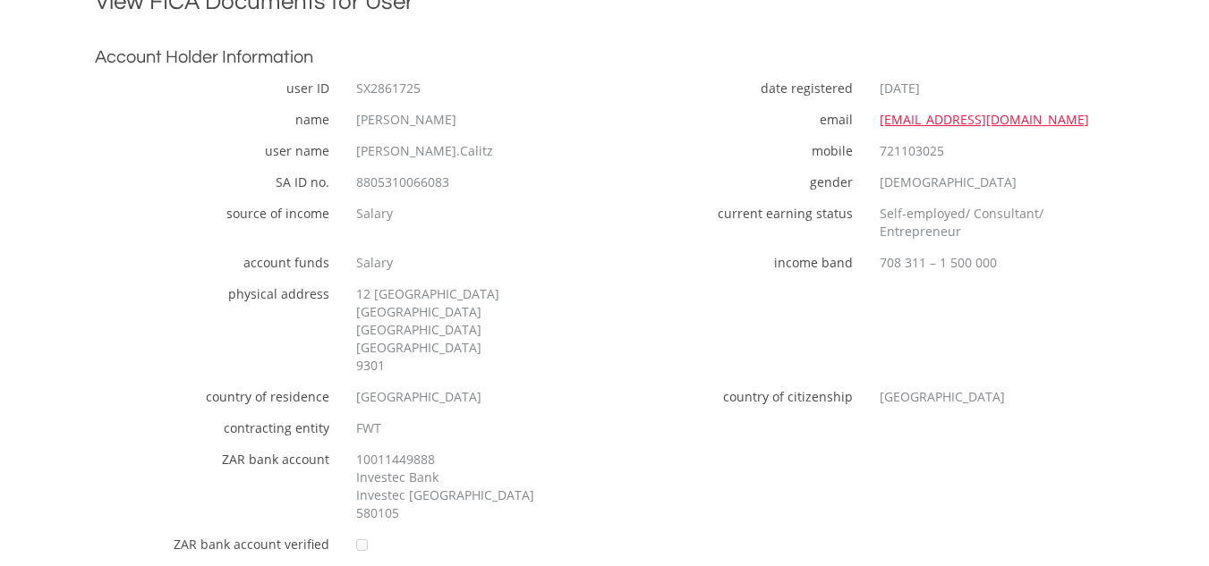
scroll to position [447, 0]
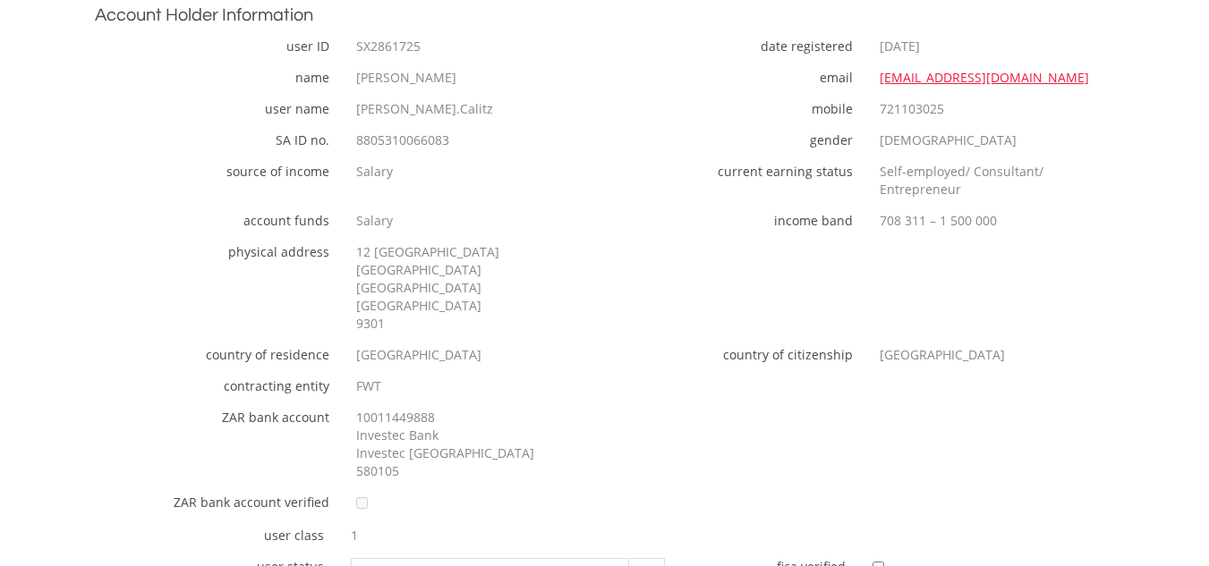
drag, startPoint x: 418, startPoint y: 48, endPoint x: 371, endPoint y: 45, distance: 46.7
click at [371, 45] on div "SX2861725" at bounding box center [467, 47] width 249 height 18
copy div "2861725"
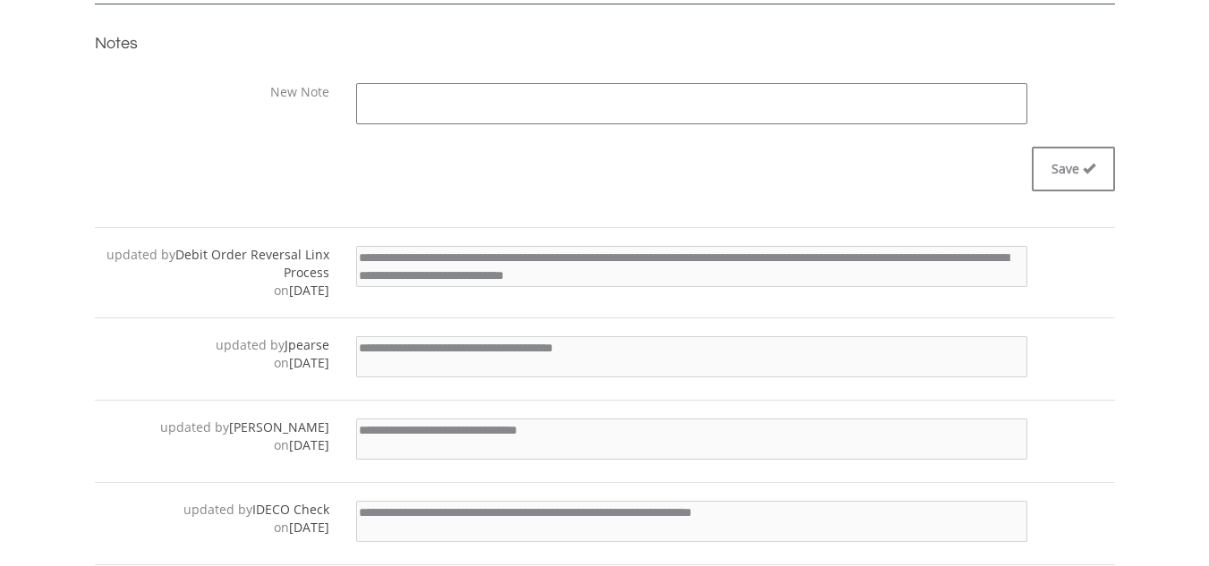
scroll to position [2237, 0]
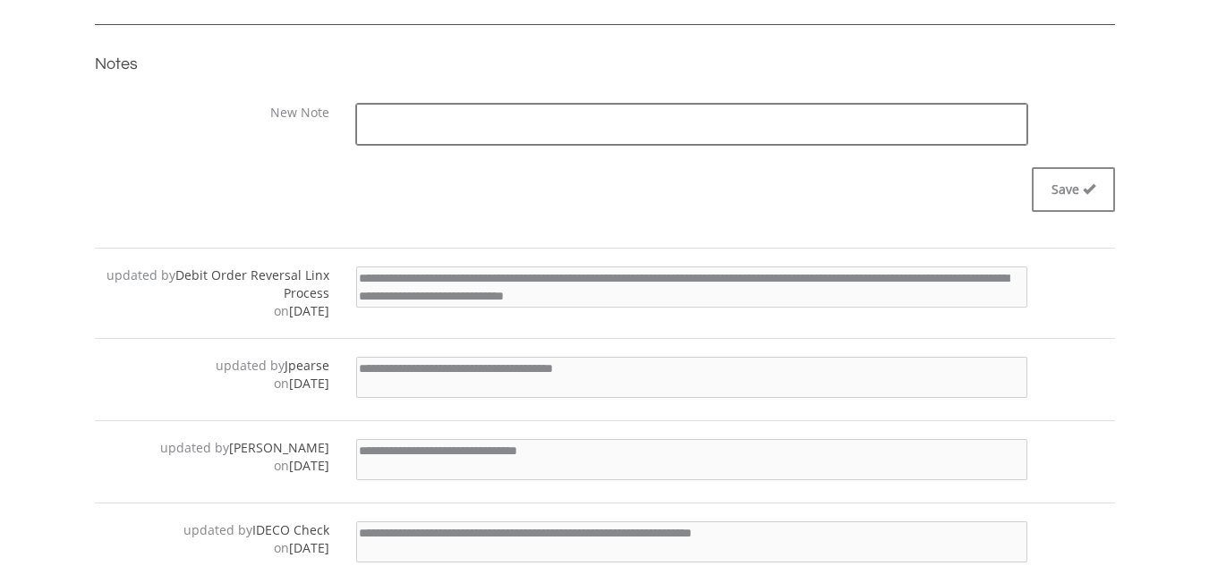
drag, startPoint x: 498, startPoint y: 195, endPoint x: 383, endPoint y: 217, distance: 117.6
click at [499, 145] on textarea at bounding box center [691, 124] width 671 height 41
paste textarea "**********"
type textarea "**********"
drag, startPoint x: 683, startPoint y: 267, endPoint x: 868, endPoint y: 258, distance: 185.4
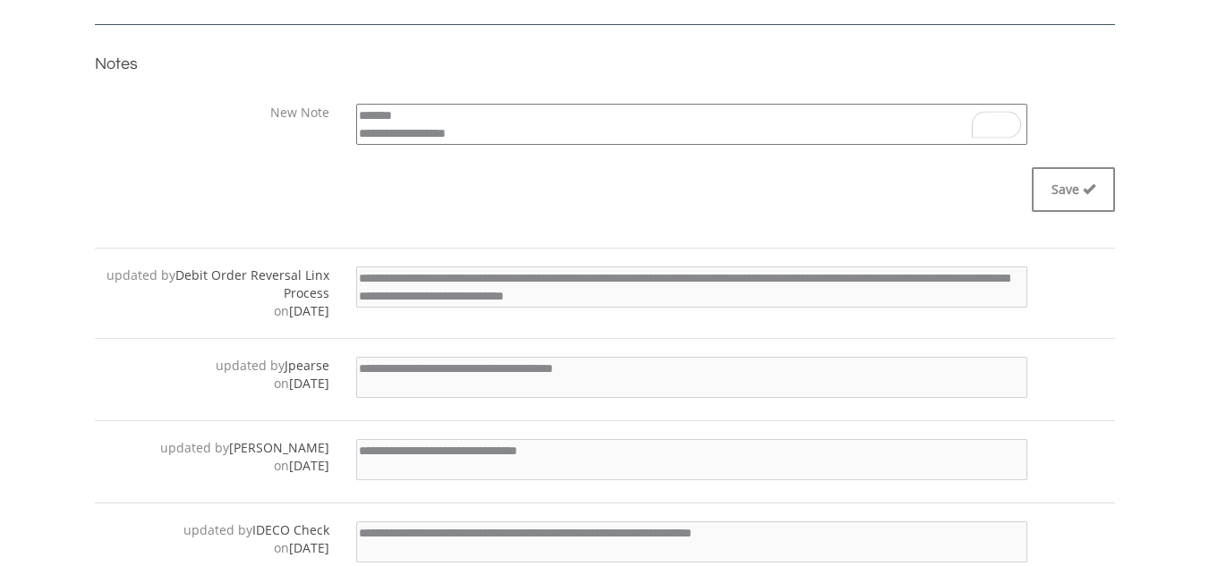
click at [686, 212] on div "Save" at bounding box center [605, 189] width 1020 height 45
click at [1080, 195] on span "submit" at bounding box center [1087, 189] width 16 height 13
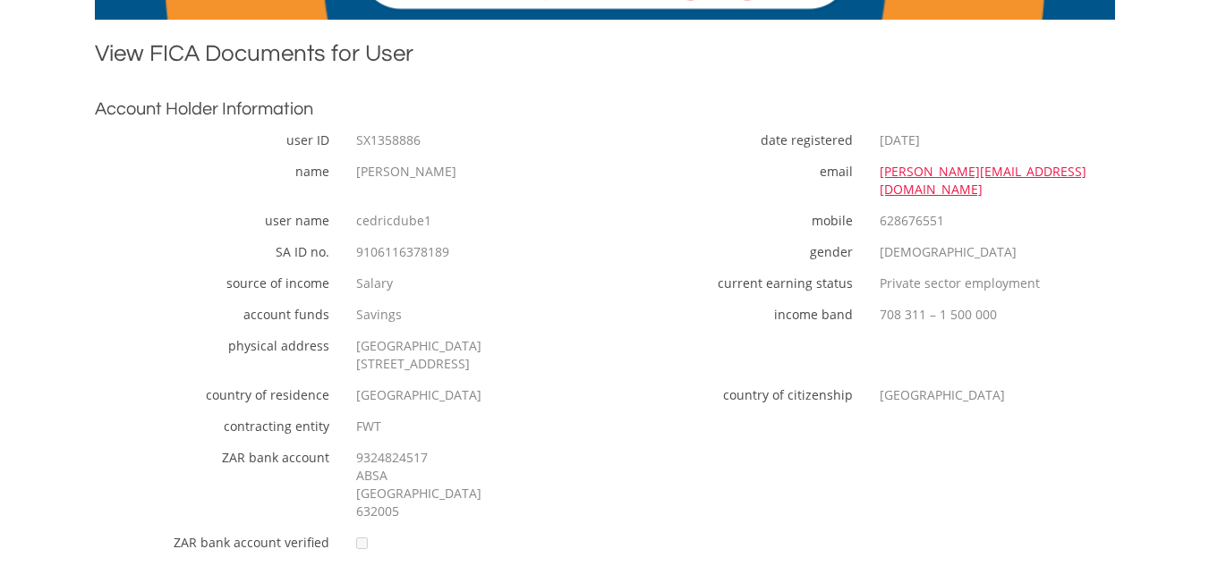
scroll to position [352, 0]
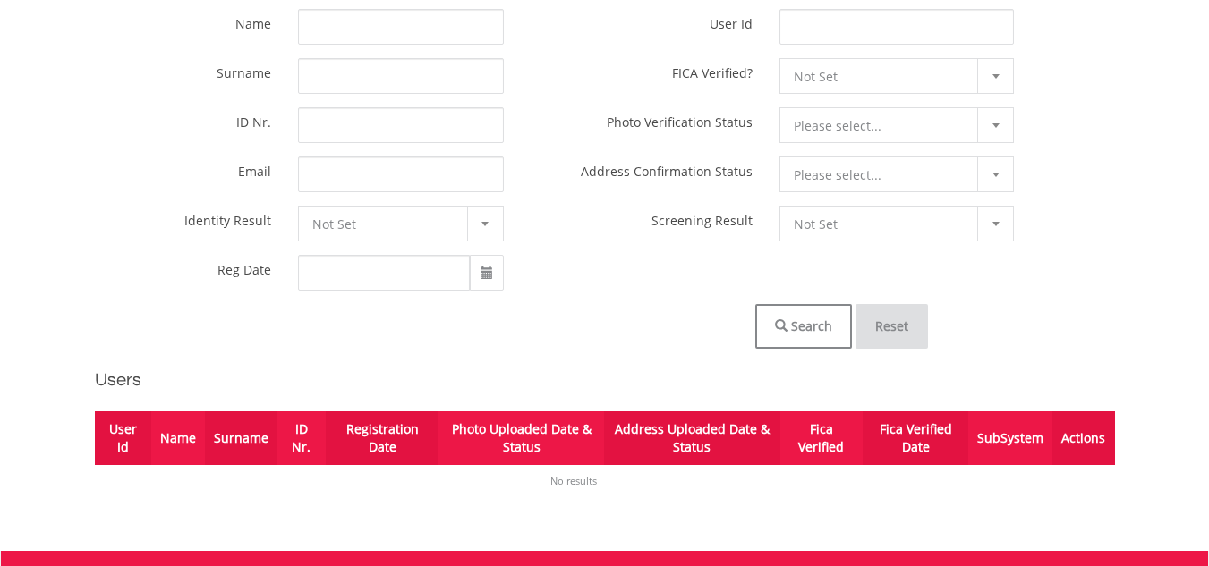
scroll to position [447, 0]
